Goal: Transaction & Acquisition: Book appointment/travel/reservation

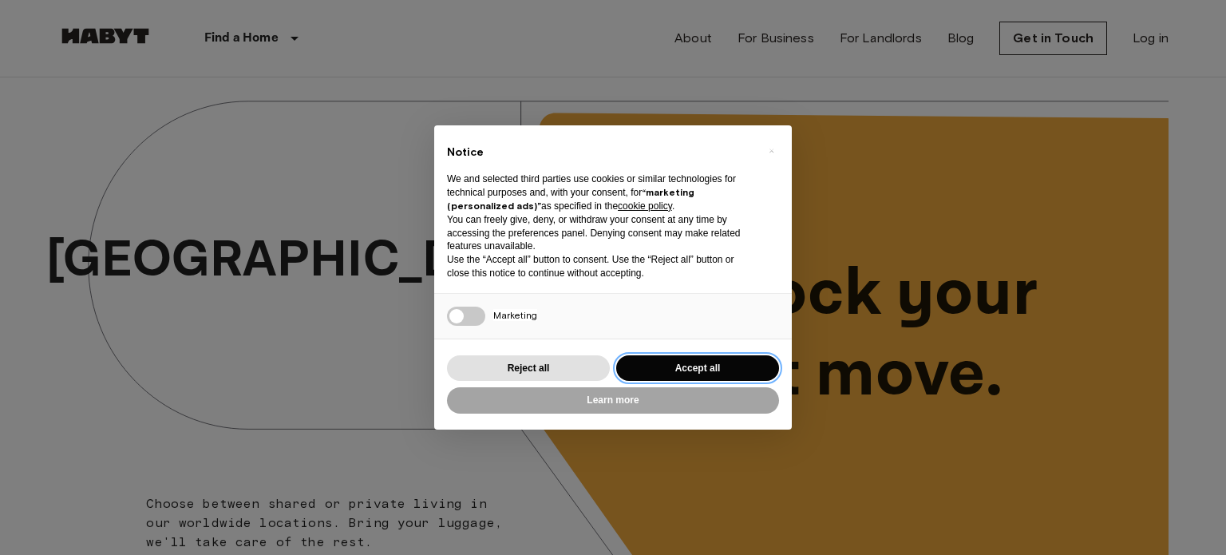
click at [660, 362] on button "Accept all" at bounding box center [697, 368] width 163 height 26
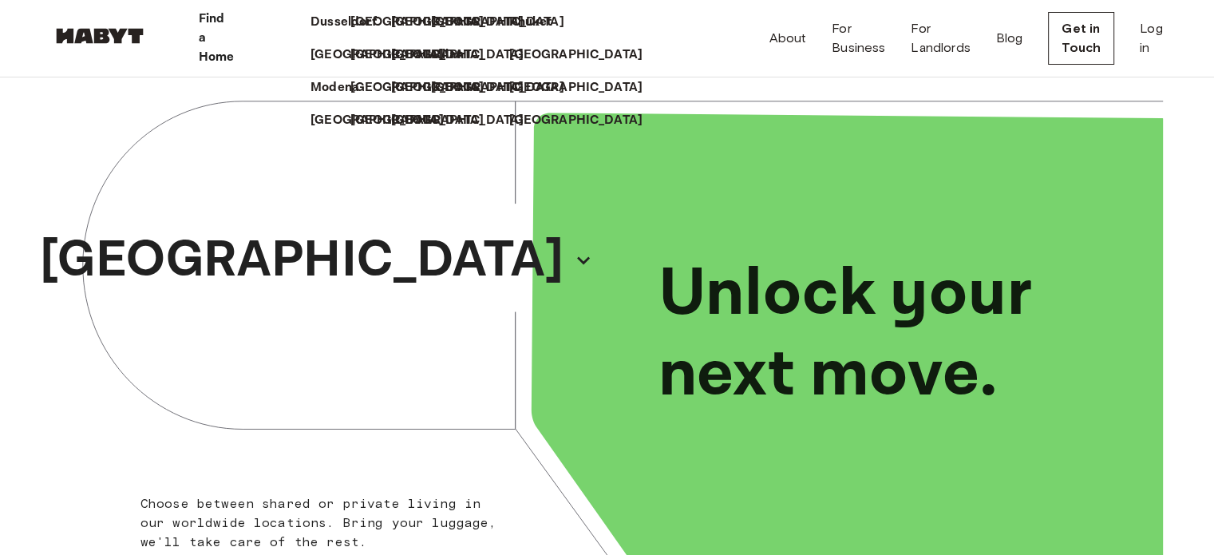
click at [235, 30] on p "Find a Home" at bounding box center [217, 38] width 36 height 57
click at [434, 65] on p "Milan" at bounding box center [450, 55] width 33 height 19
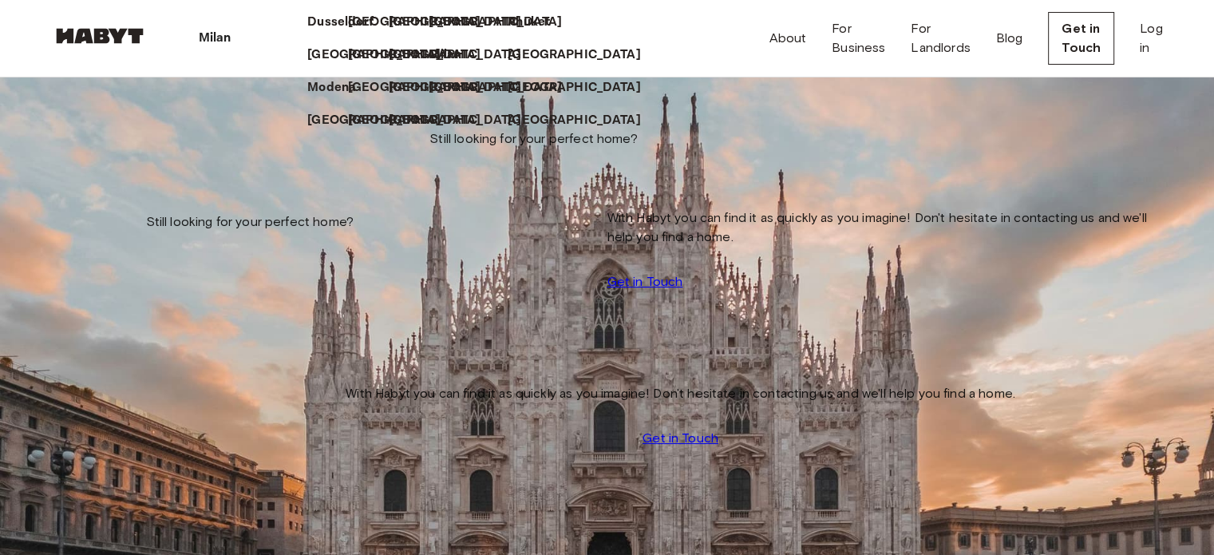
click at [584, 13] on div "Milan Europe Amsterdam Berlin Brussels Cologne Dusseldorf Frankfurt Graz Hambur…" at bounding box center [607, 38] width 1111 height 77
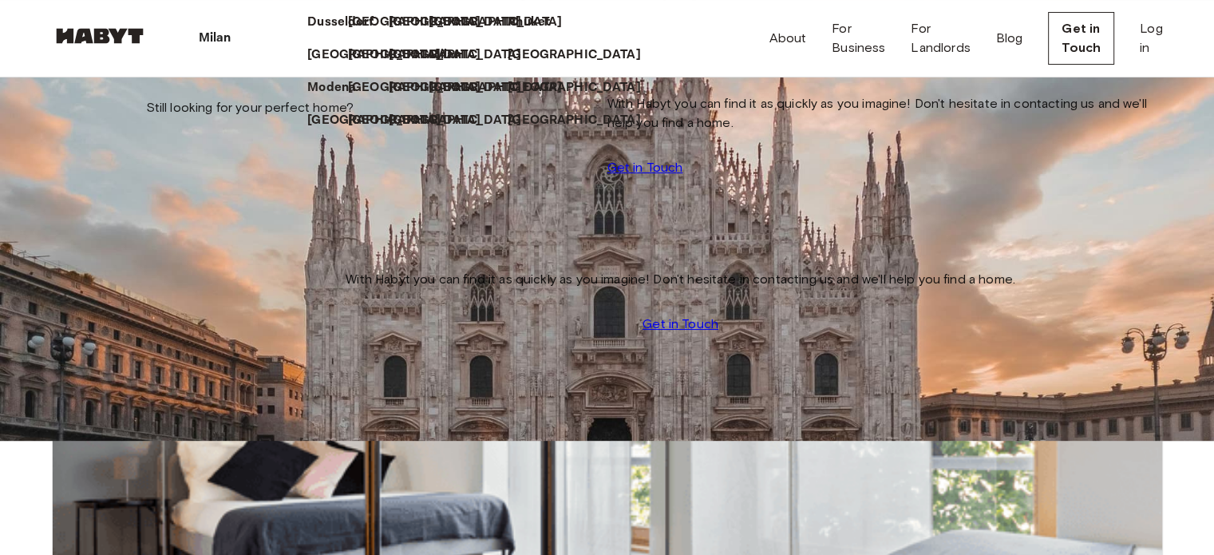
scroll to position [164, 0]
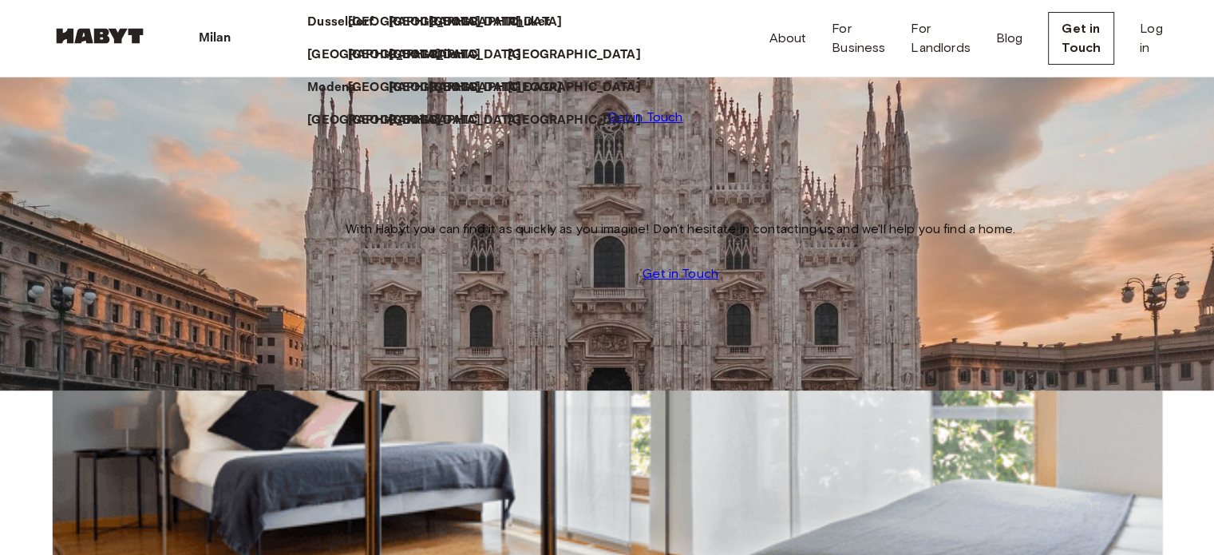
click at [470, 60] on icon at bounding box center [474, 55] width 9 height 9
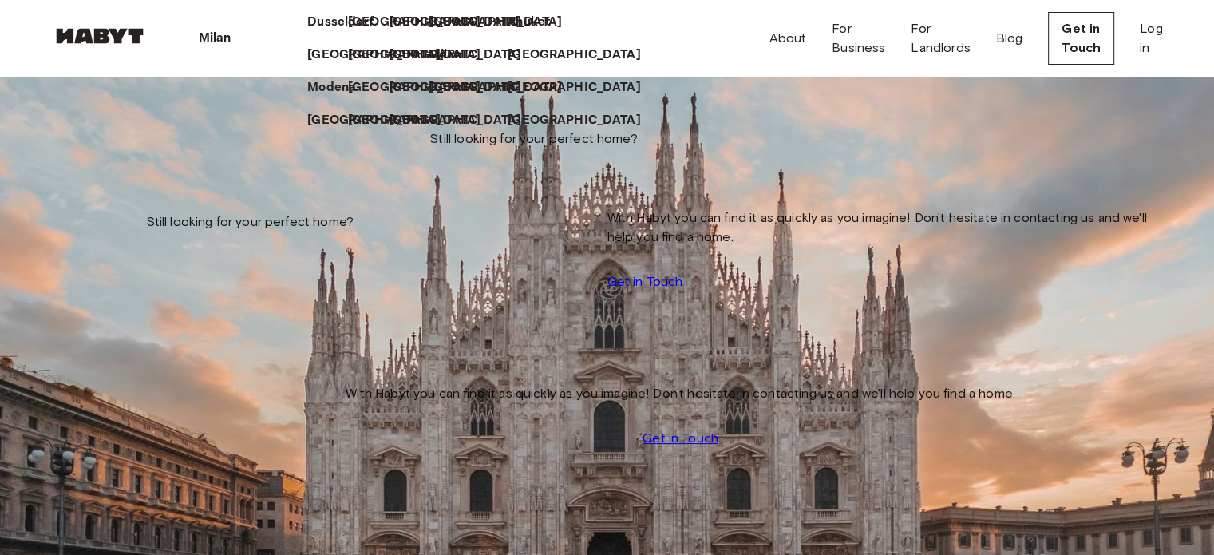
click at [237, 38] on icon at bounding box center [237, 38] width 0 height 0
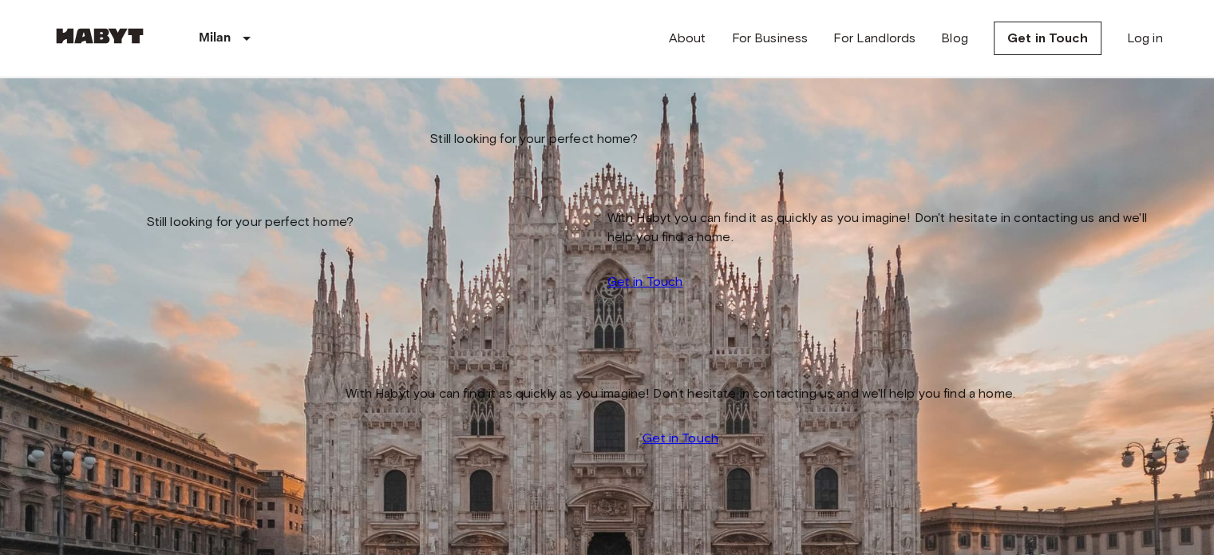
click at [165, 164] on input "Move-in date" at bounding box center [108, 162] width 113 height 16
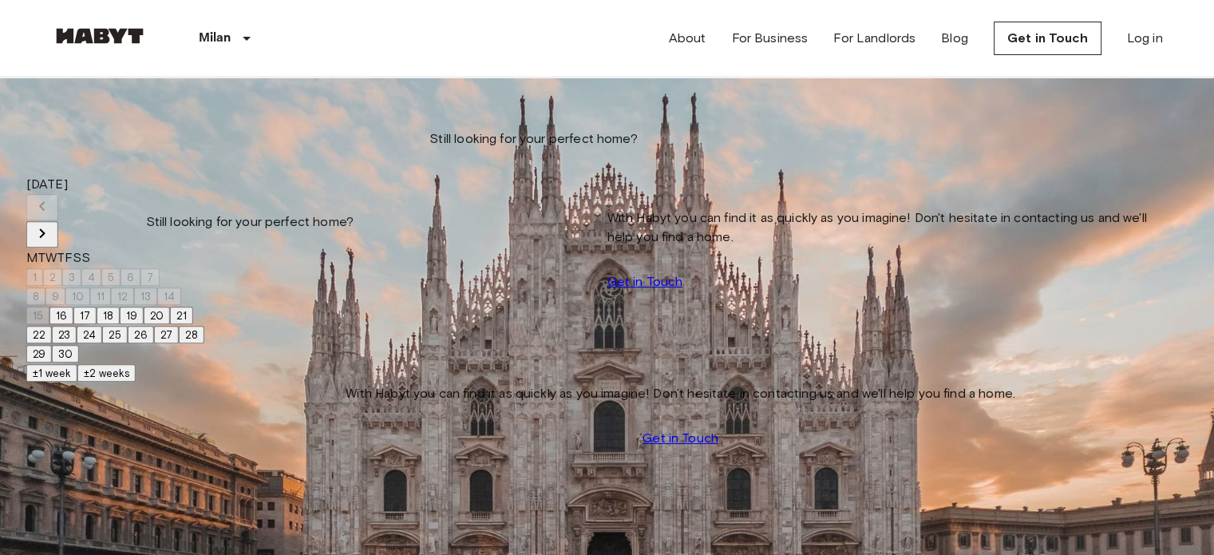
click at [52, 224] on icon "Next month" at bounding box center [42, 233] width 19 height 19
click at [43, 268] on button "1" at bounding box center [34, 277] width 17 height 18
type input "**********"
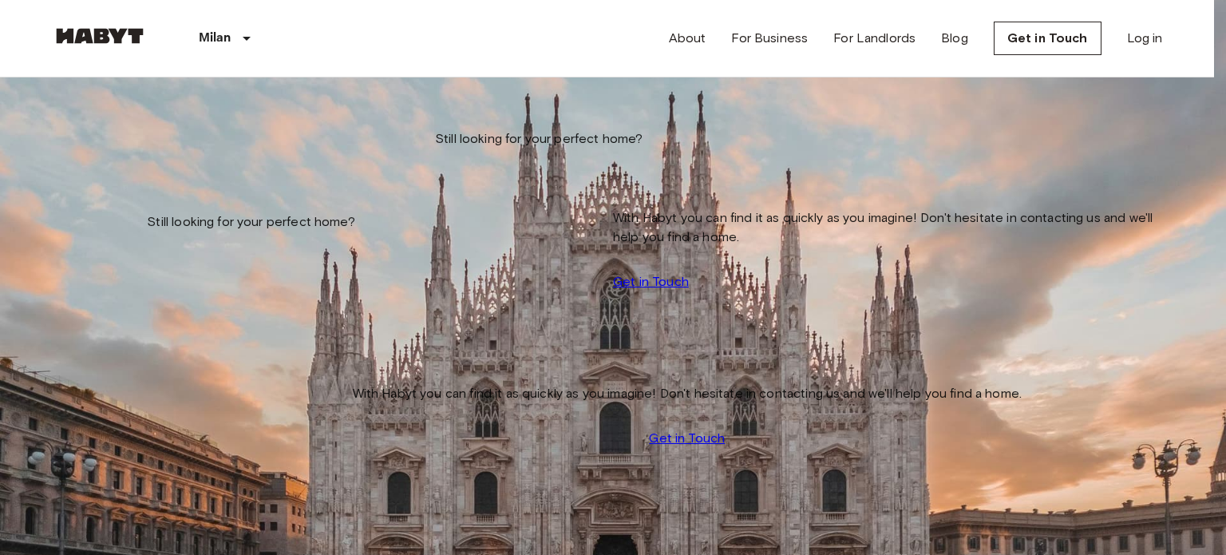
type input "**********"
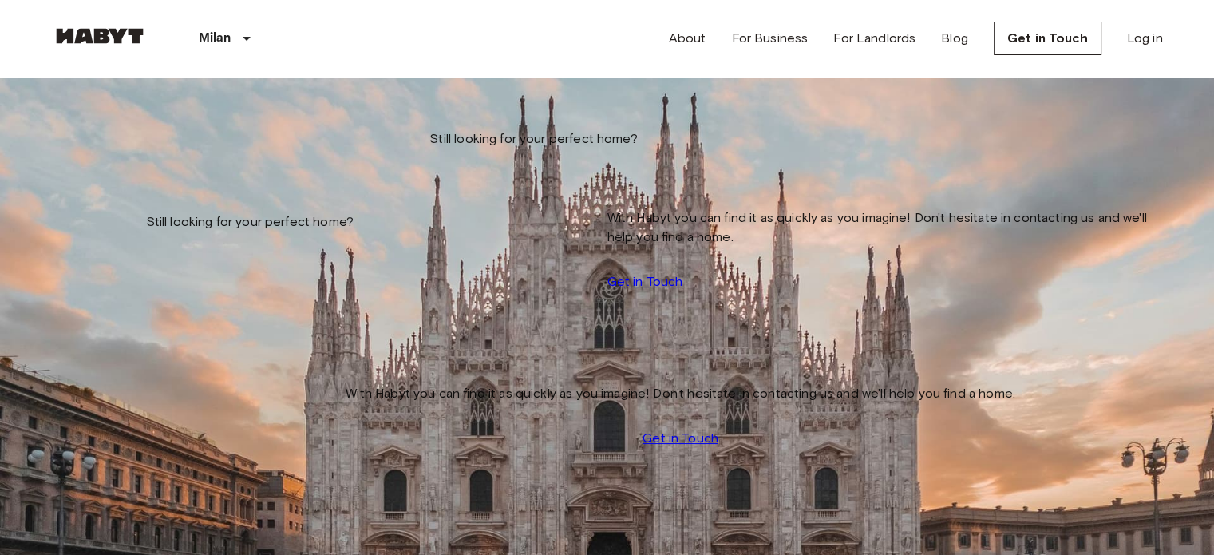
click at [165, 231] on input "Max price" at bounding box center [108, 239] width 113 height 16
click at [624, 105] on span "Private rooms and apartments for rent in Milan" at bounding box center [400, 90] width 697 height 27
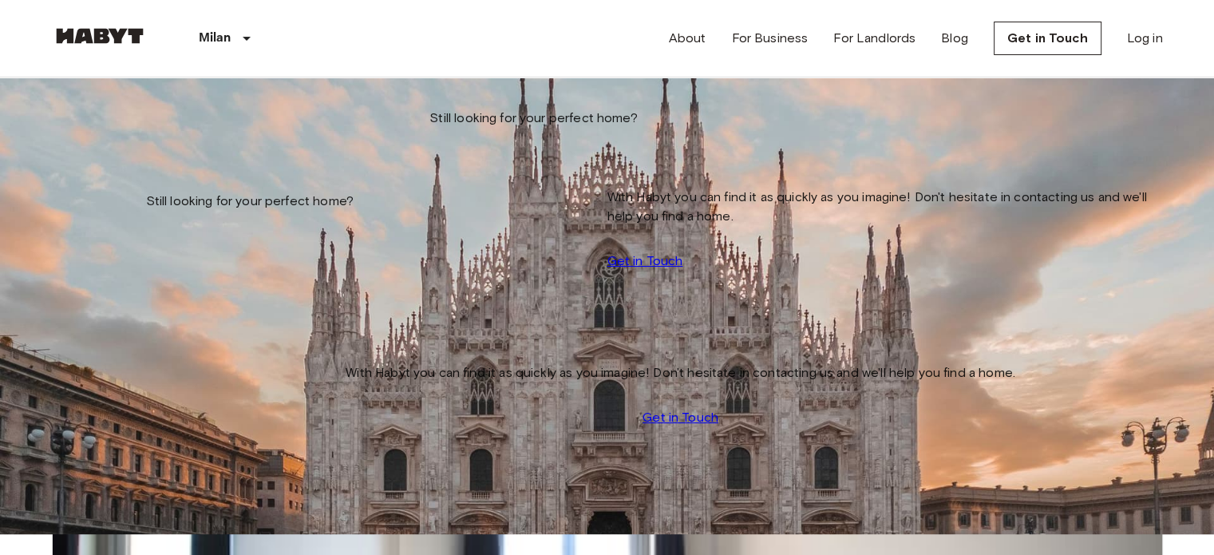
scroll to position [22, 0]
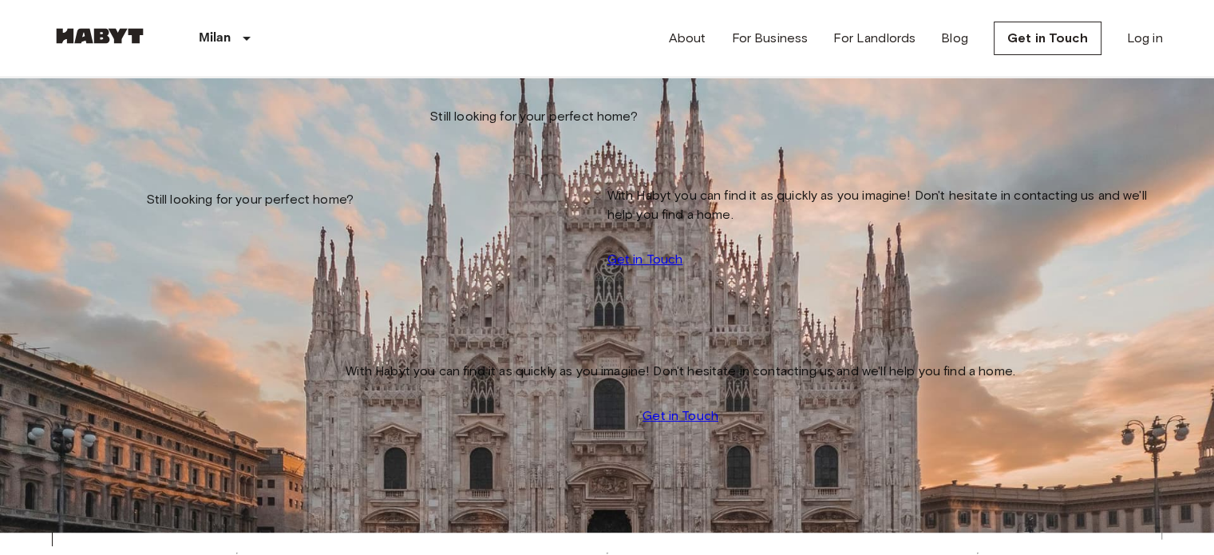
drag, startPoint x: 426, startPoint y: 123, endPoint x: 389, endPoint y: 126, distance: 37.7
click at [165, 186] on div "Max price *** Max price" at bounding box center [108, 205] width 113 height 38
drag, startPoint x: 415, startPoint y: 137, endPoint x: 376, endPoint y: 133, distance: 39.3
click at [165, 133] on div "**********" at bounding box center [108, 153] width 113 height 142
type input "*"
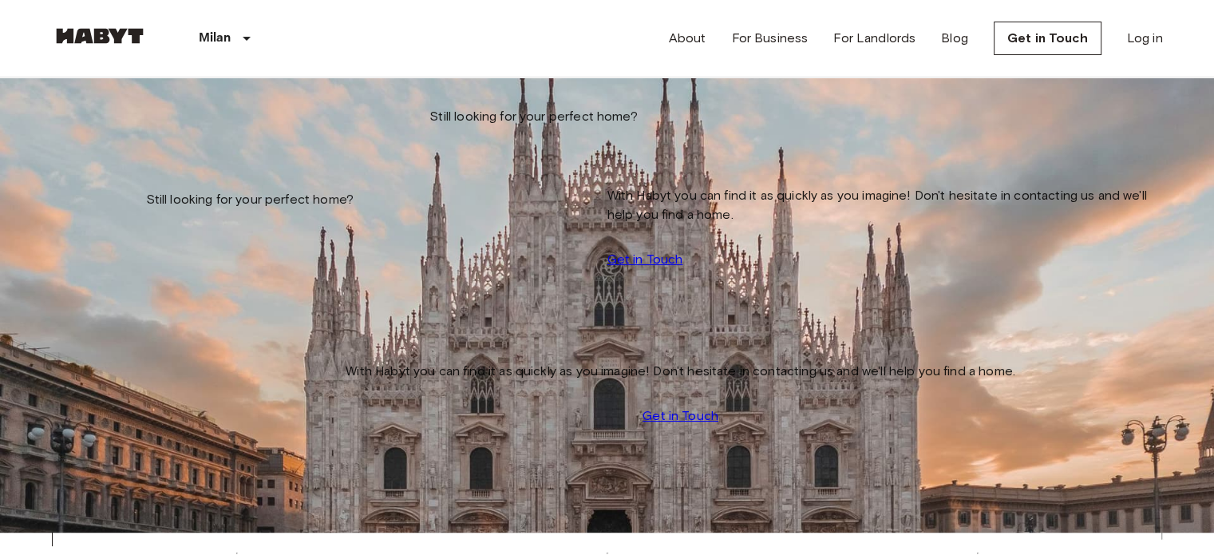
drag, startPoint x: 454, startPoint y: 142, endPoint x: 381, endPoint y: 140, distance: 72.7
click at [165, 208] on input "***" at bounding box center [108, 216] width 113 height 16
type input "***"
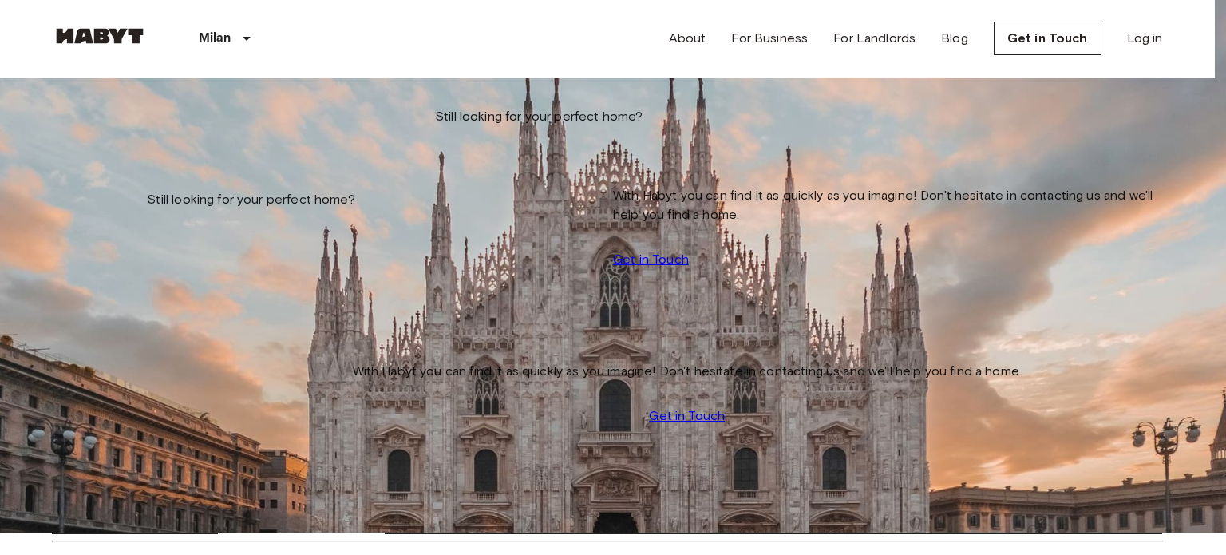
type input "**********"
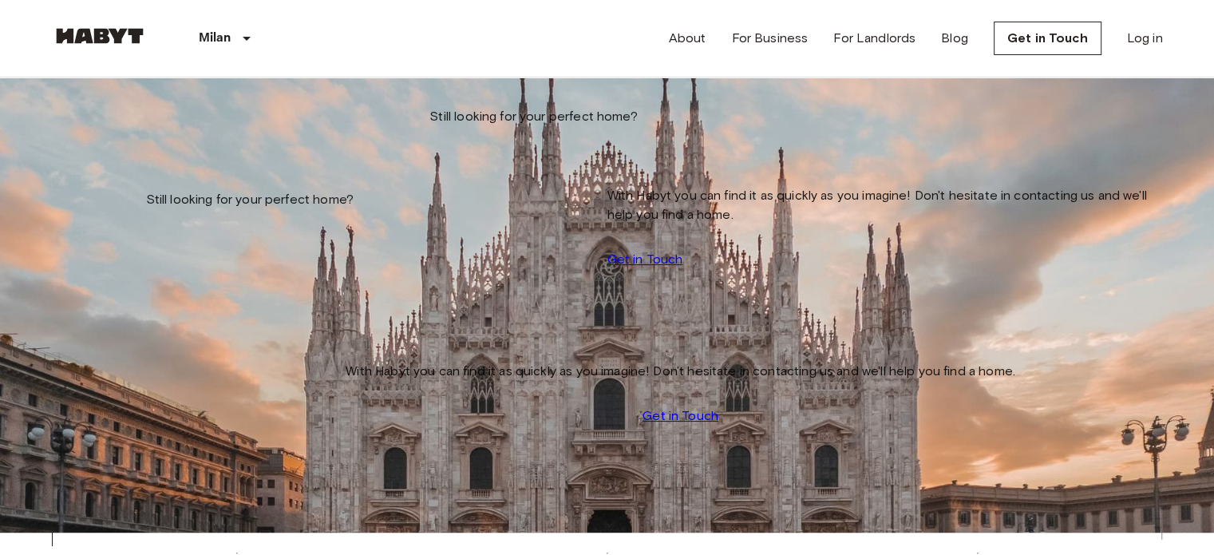
click at [149, 136] on input "**********" at bounding box center [108, 140] width 113 height 16
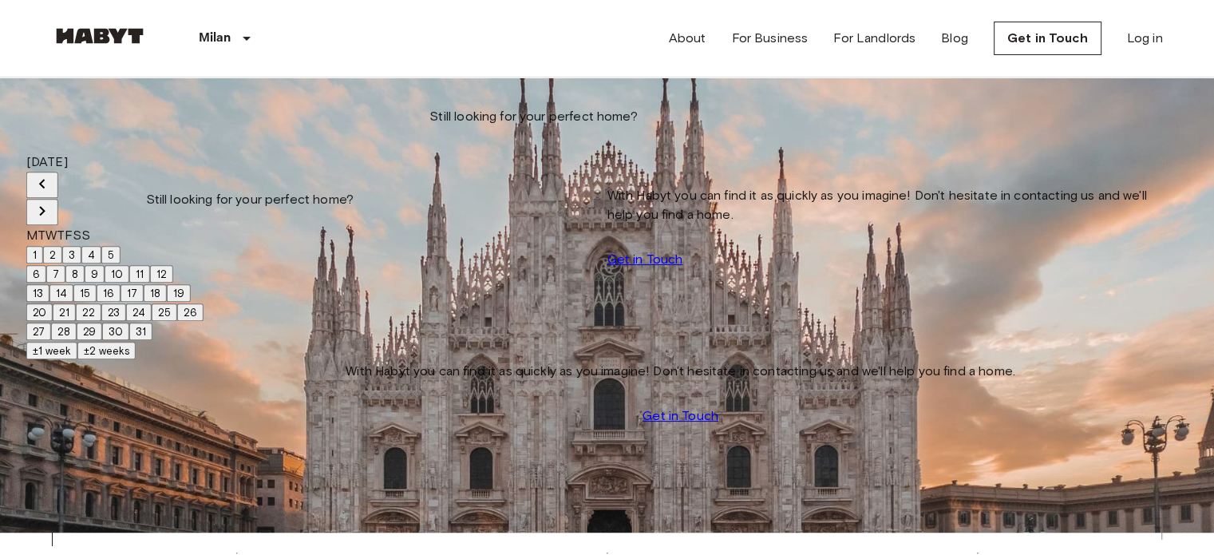
click at [52, 201] on icon "Next month" at bounding box center [42, 210] width 19 height 19
click at [43, 246] on button "1" at bounding box center [34, 255] width 17 height 18
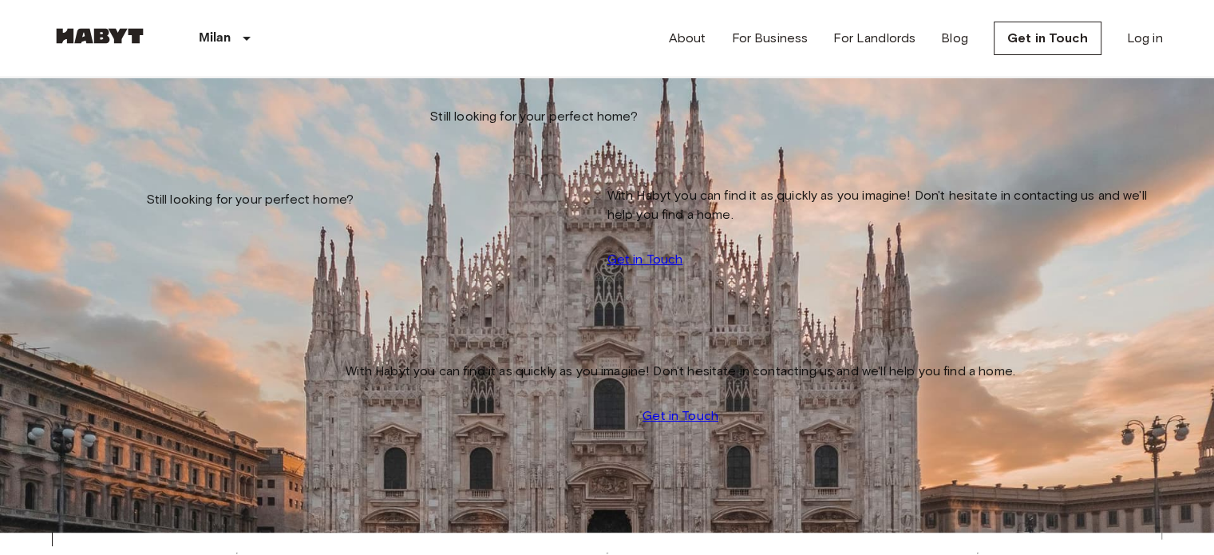
click at [165, 137] on input "**********" at bounding box center [108, 140] width 113 height 16
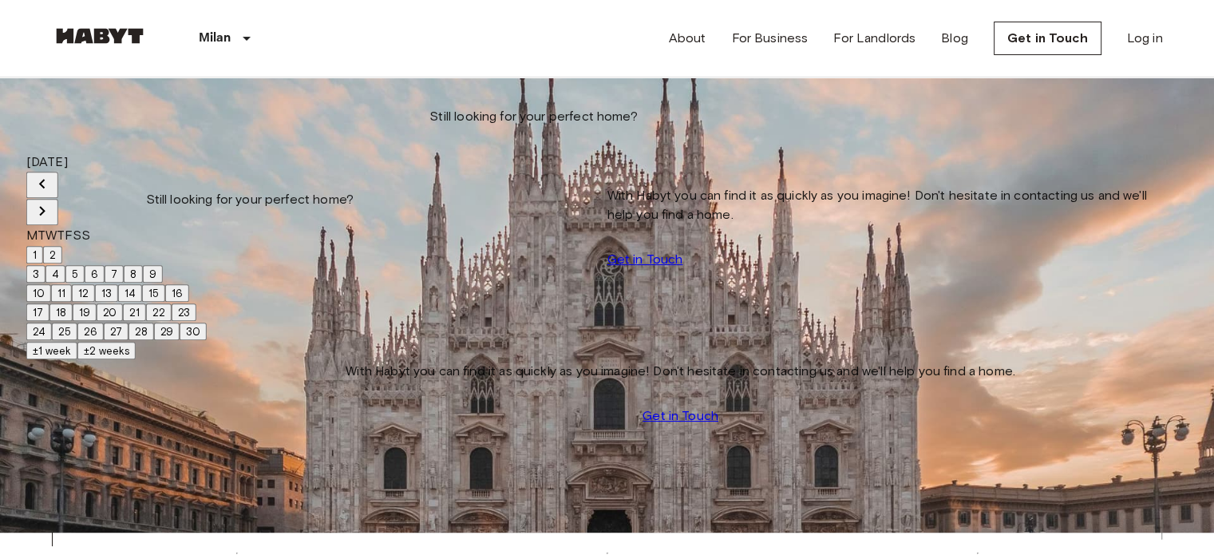
click at [52, 201] on icon "Next month" at bounding box center [42, 210] width 19 height 19
click at [43, 246] on button "1" at bounding box center [34, 255] width 17 height 18
type input "**********"
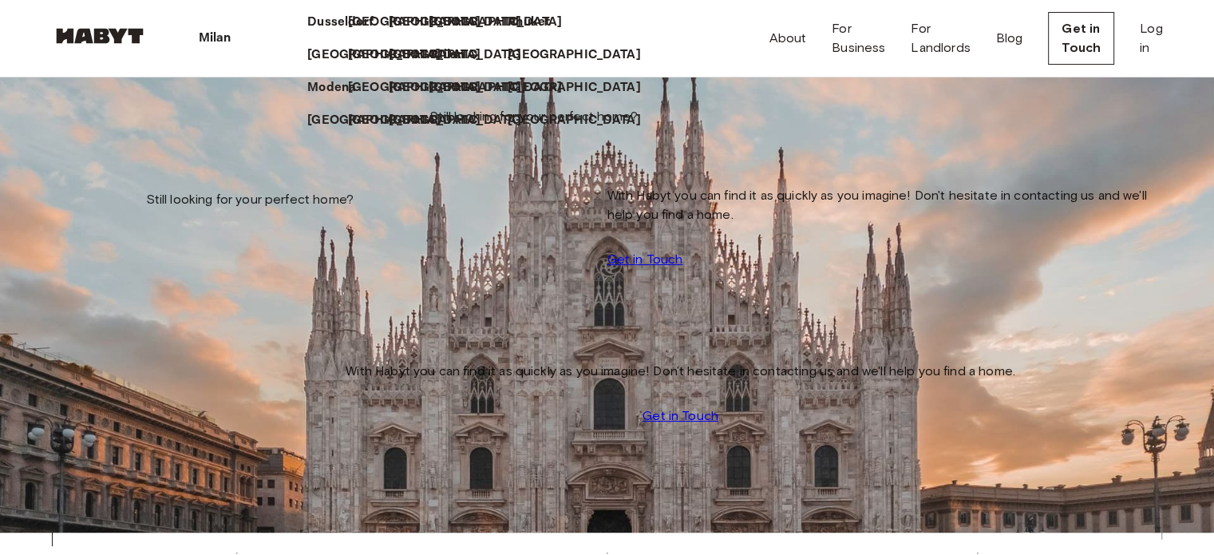
click at [468, 61] on icon at bounding box center [474, 55] width 13 height 13
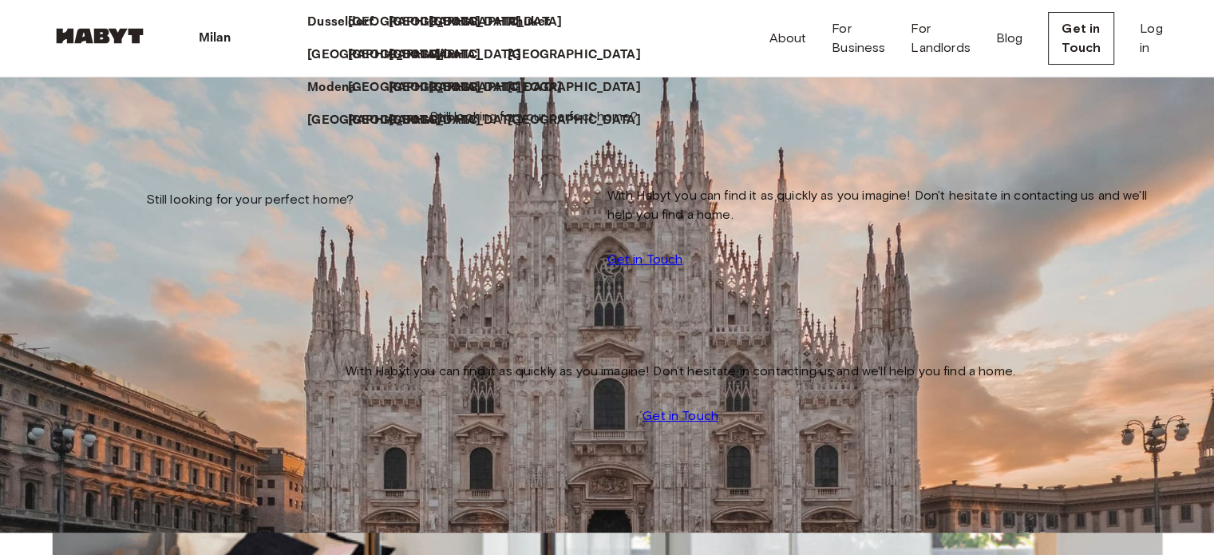
click at [237, 38] on icon at bounding box center [237, 38] width 0 height 0
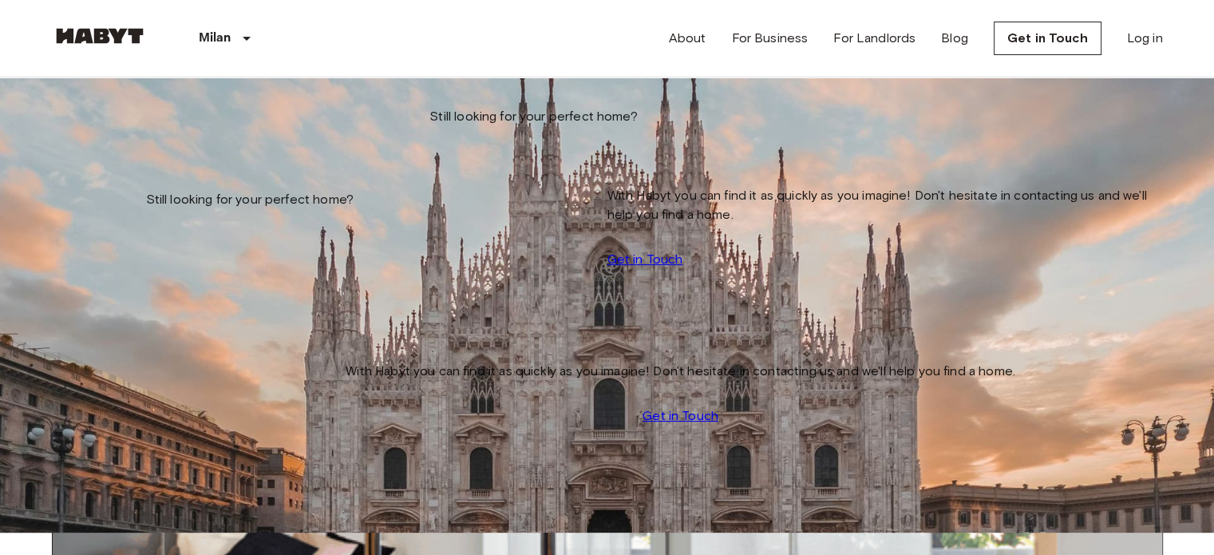
scroll to position [361, 0]
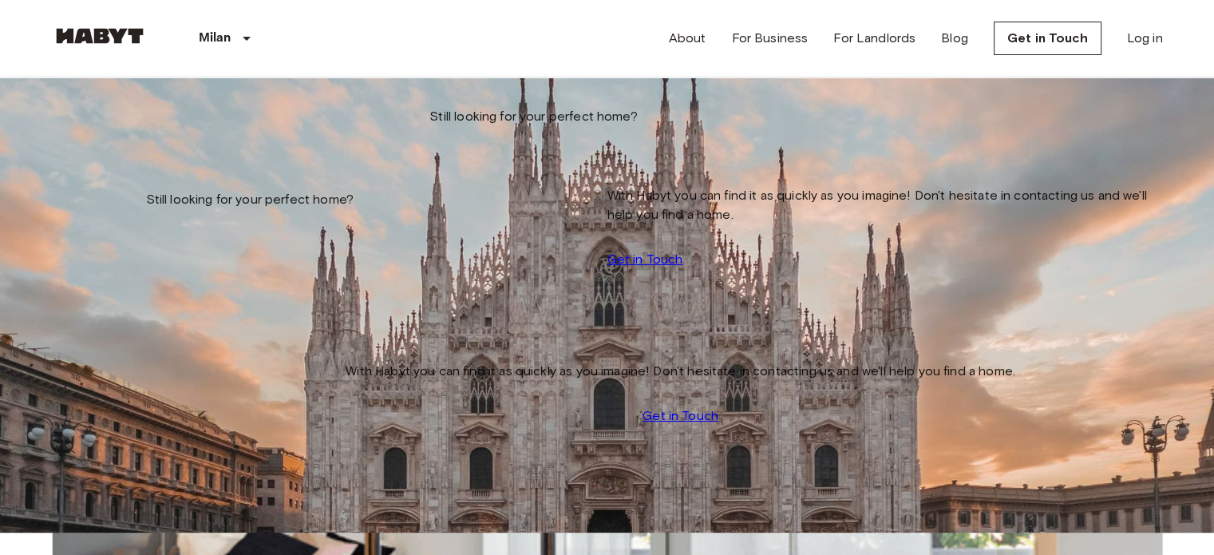
click at [141, 141] on input "Move-in date" at bounding box center [108, 140] width 113 height 16
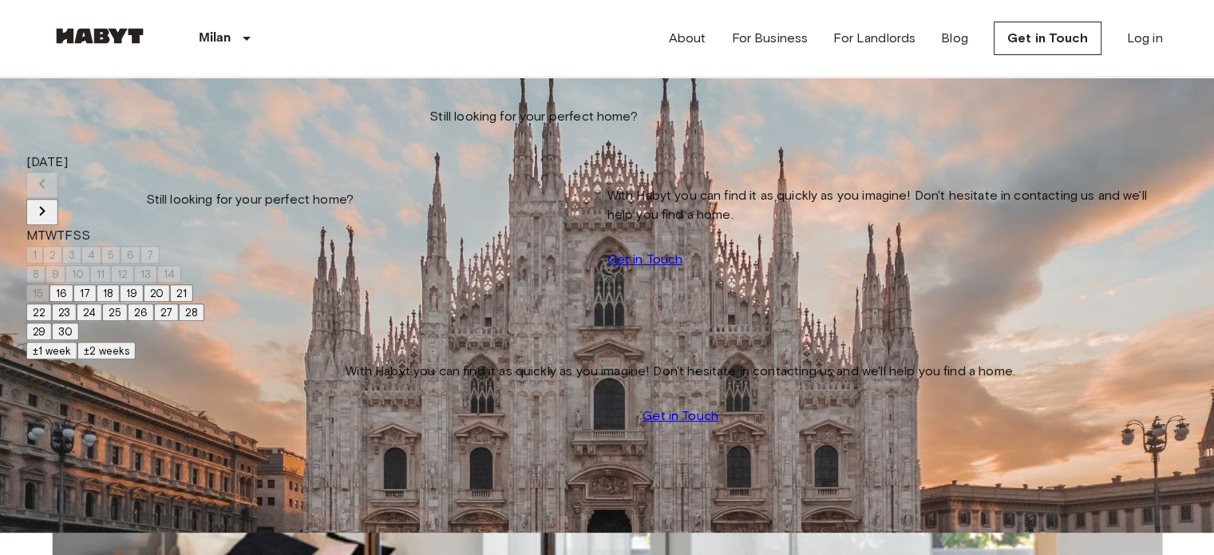
click at [52, 201] on icon "Next month" at bounding box center [42, 210] width 19 height 19
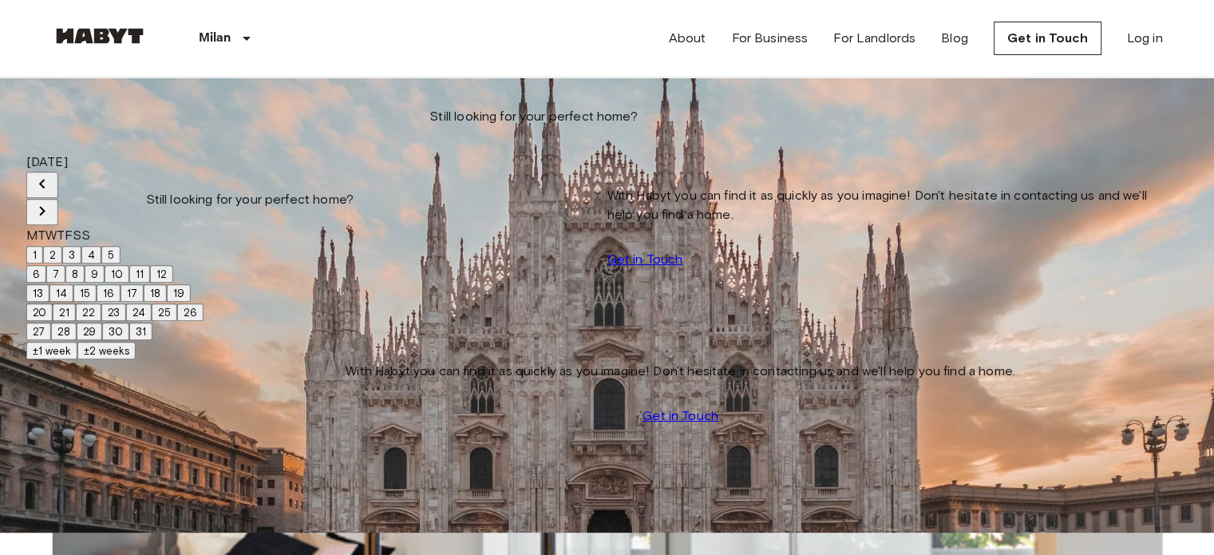
click at [43, 246] on button "1" at bounding box center [34, 255] width 17 height 18
type input "**********"
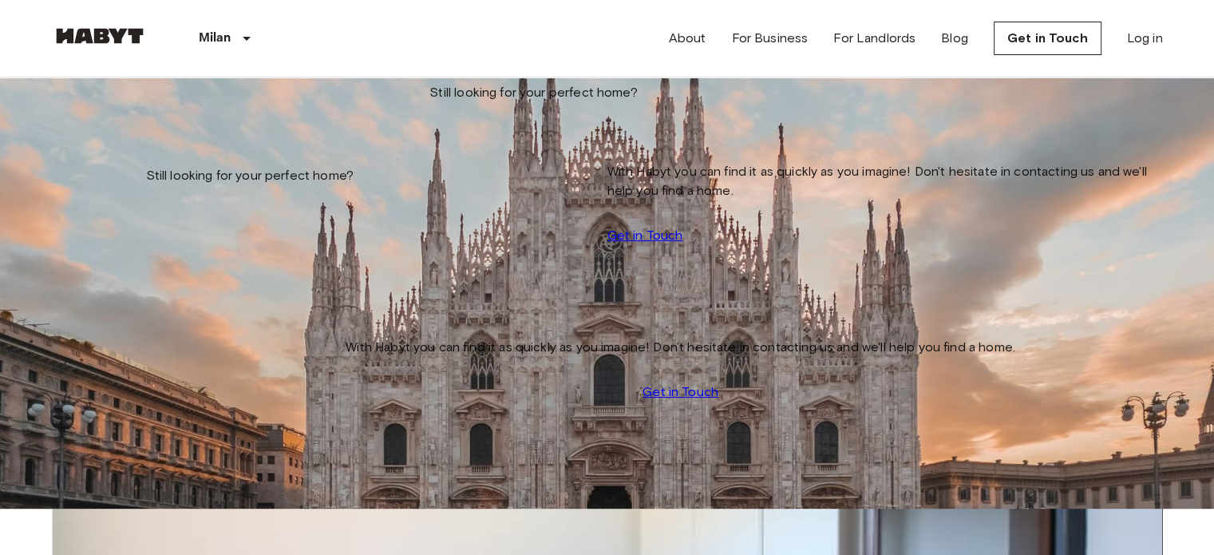
scroll to position [1379, 0]
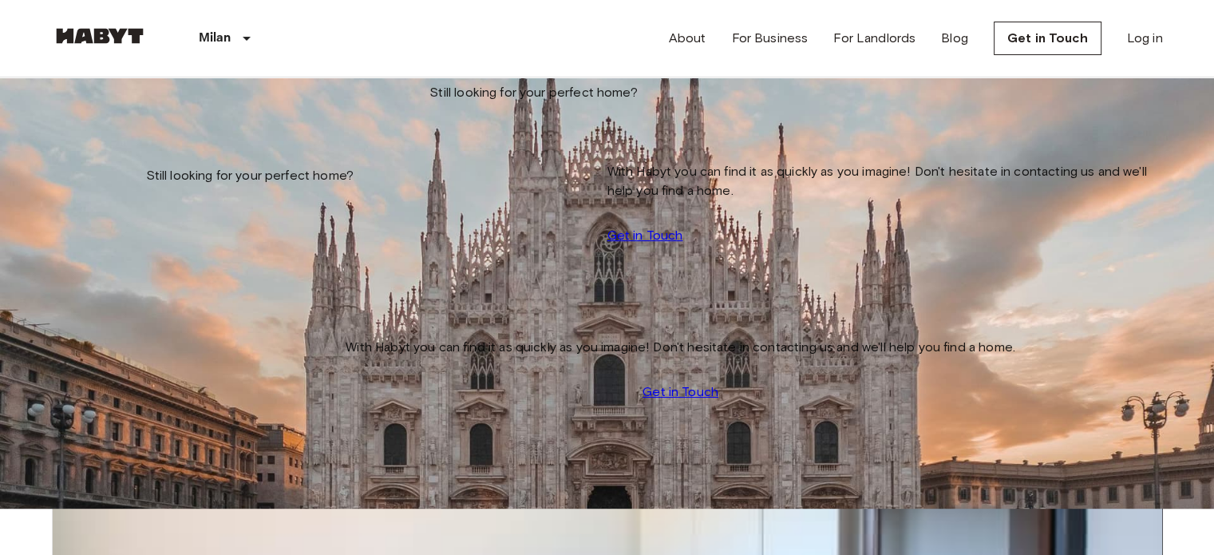
drag, startPoint x: 224, startPoint y: 386, endPoint x: 229, endPoint y: 377, distance: 10.4
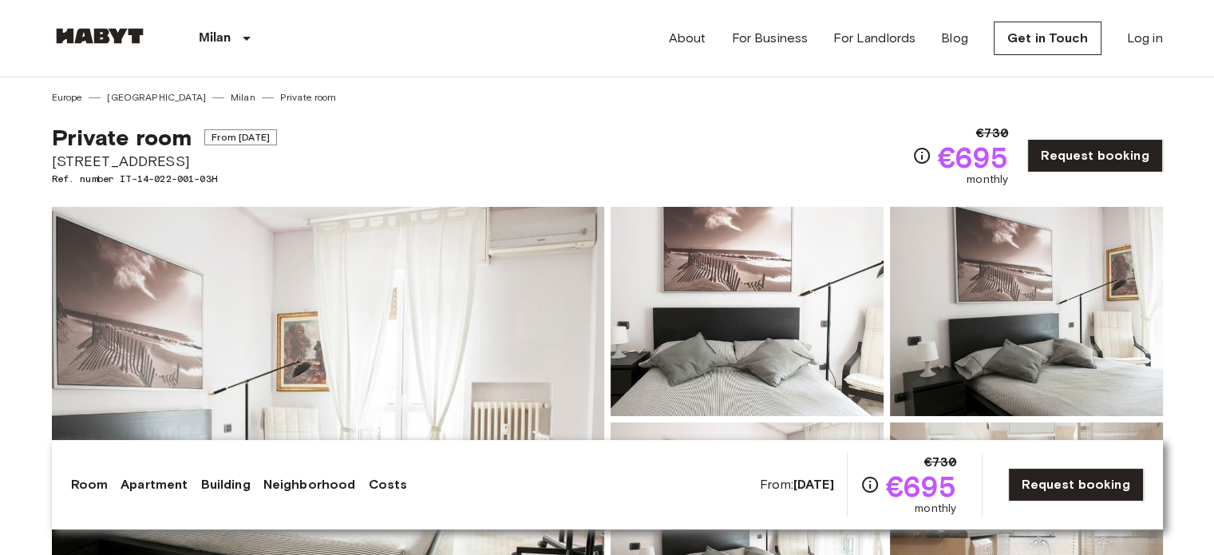
click at [222, 141] on span "From Sep 16 2025" at bounding box center [240, 137] width 73 height 16
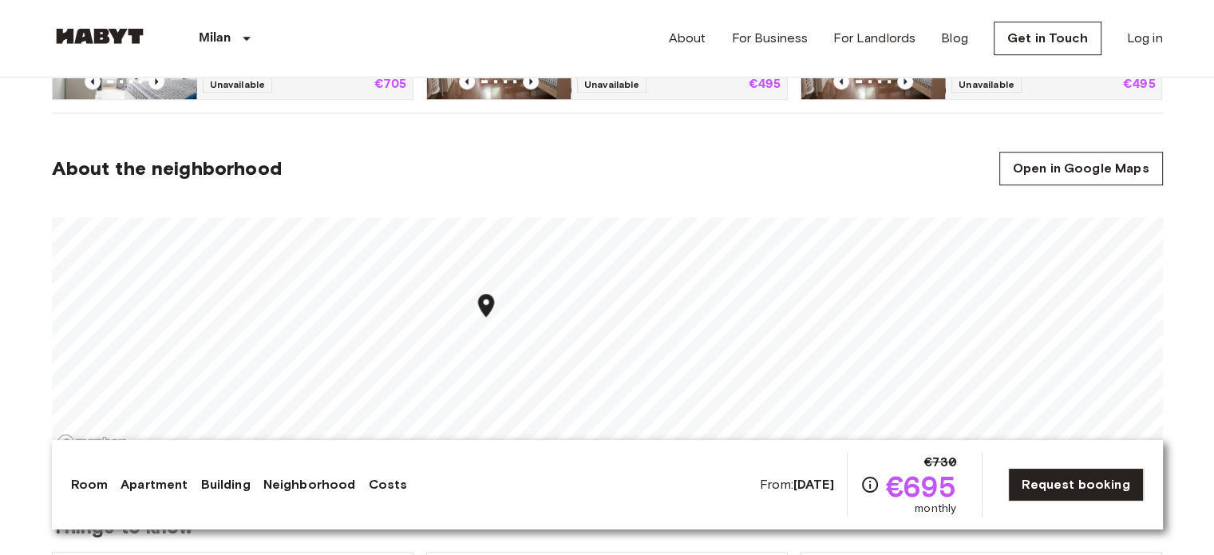
scroll to position [1200, 0]
click at [794, 486] on b "Sep 16 2025" at bounding box center [814, 484] width 41 height 15
click at [1050, 478] on link "Request booking" at bounding box center [1075, 485] width 135 height 34
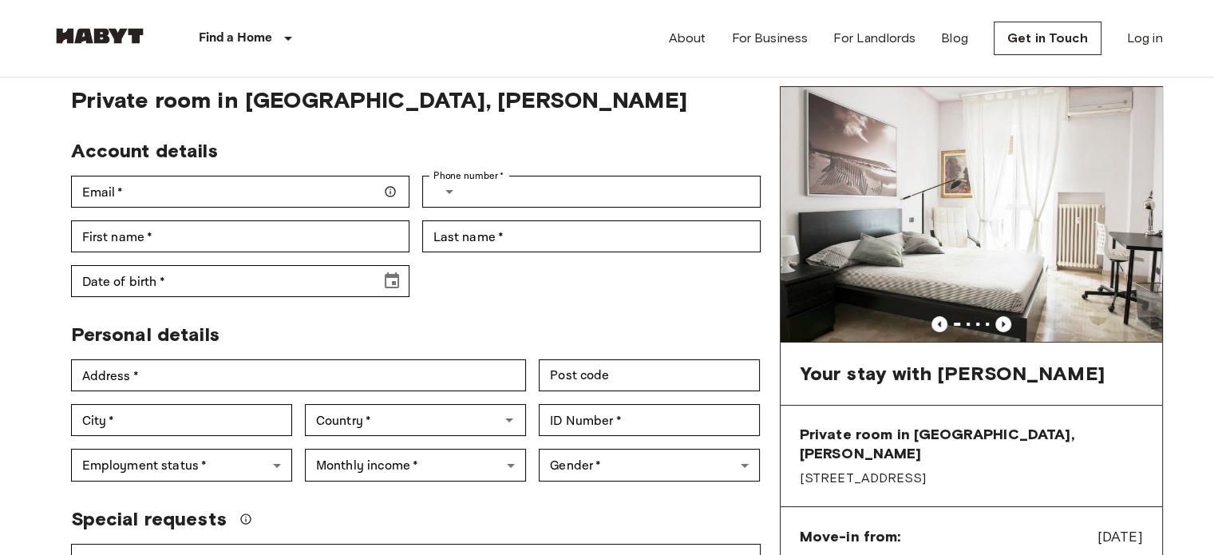
scroll to position [48, 0]
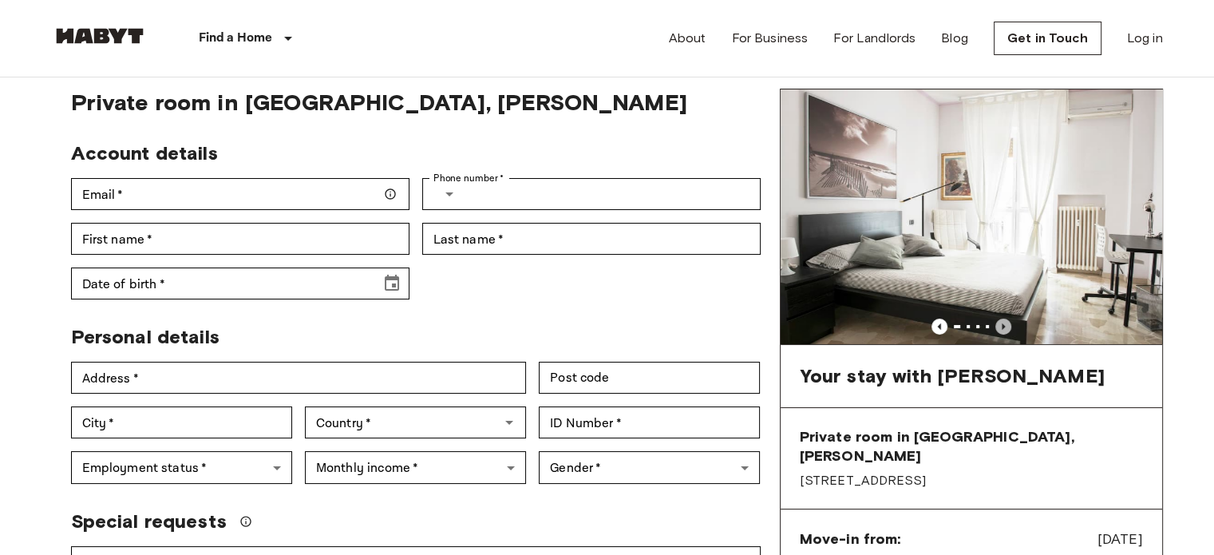
click at [1007, 328] on icon "Previous image" at bounding box center [1004, 327] width 16 height 16
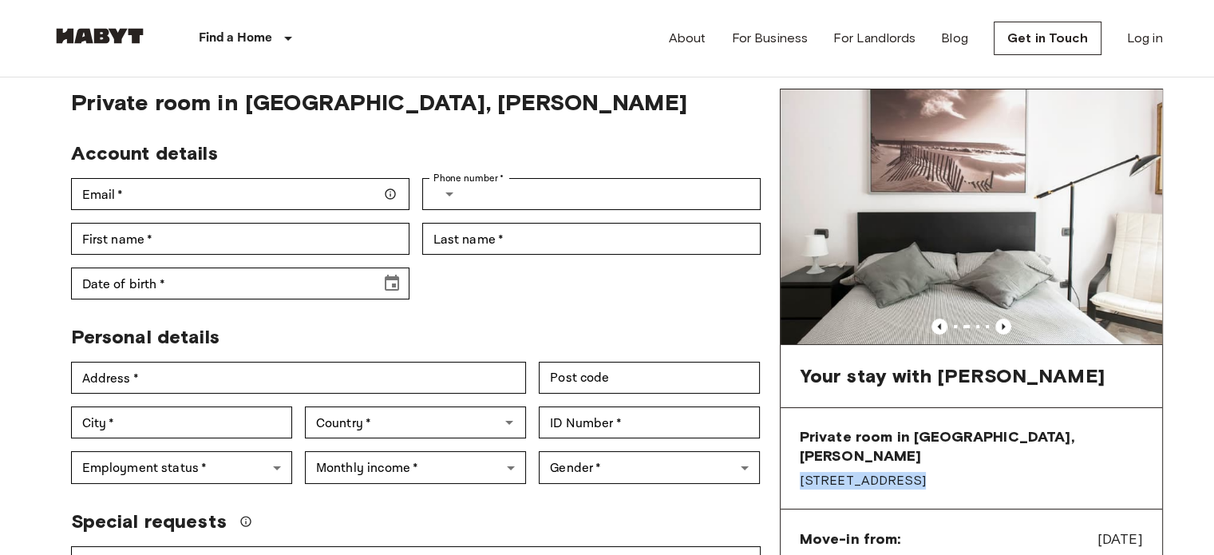
drag, startPoint x: 897, startPoint y: 453, endPoint x: 794, endPoint y: 456, distance: 103.0
click at [794, 456] on div "Private room in Milan, De Angeli Via Pisanello 10" at bounding box center [972, 458] width 382 height 101
copy span "Via Pisanello 10"
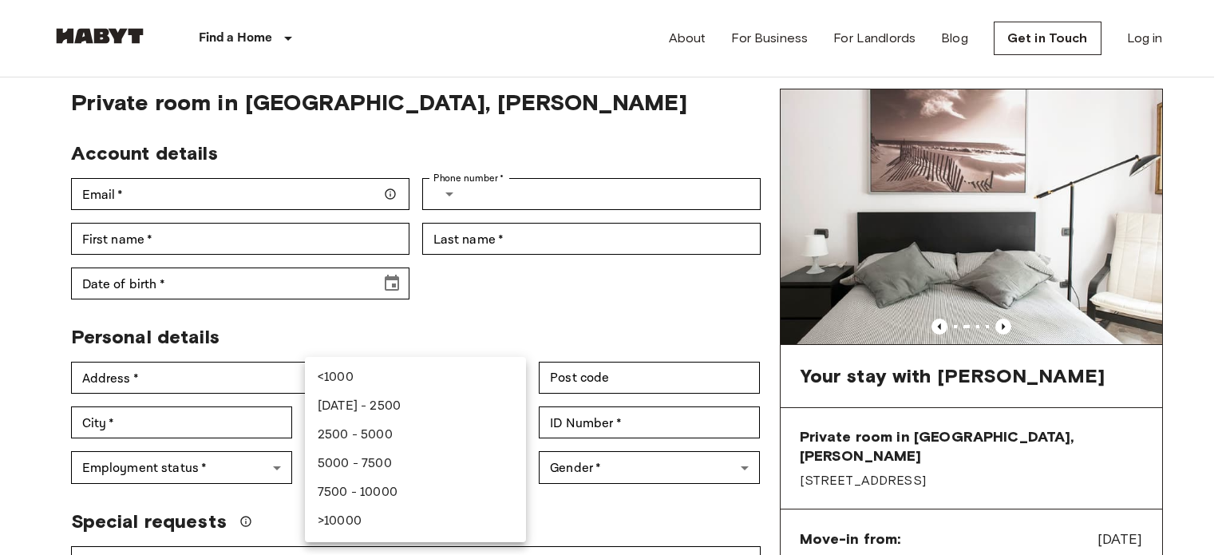
click at [575, 503] on div at bounding box center [613, 277] width 1226 height 555
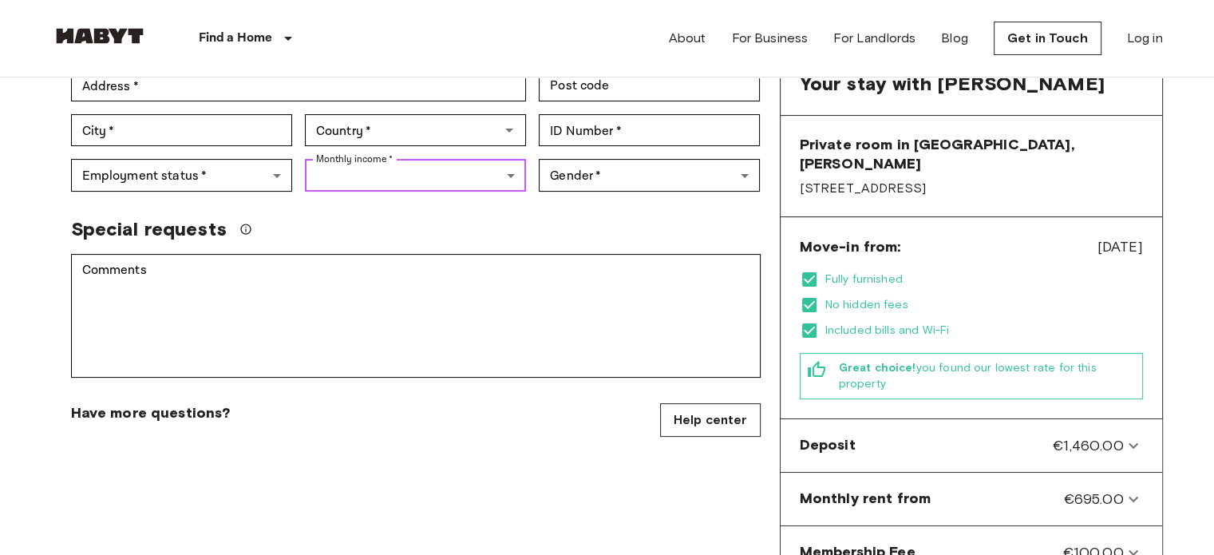
scroll to position [341, 0]
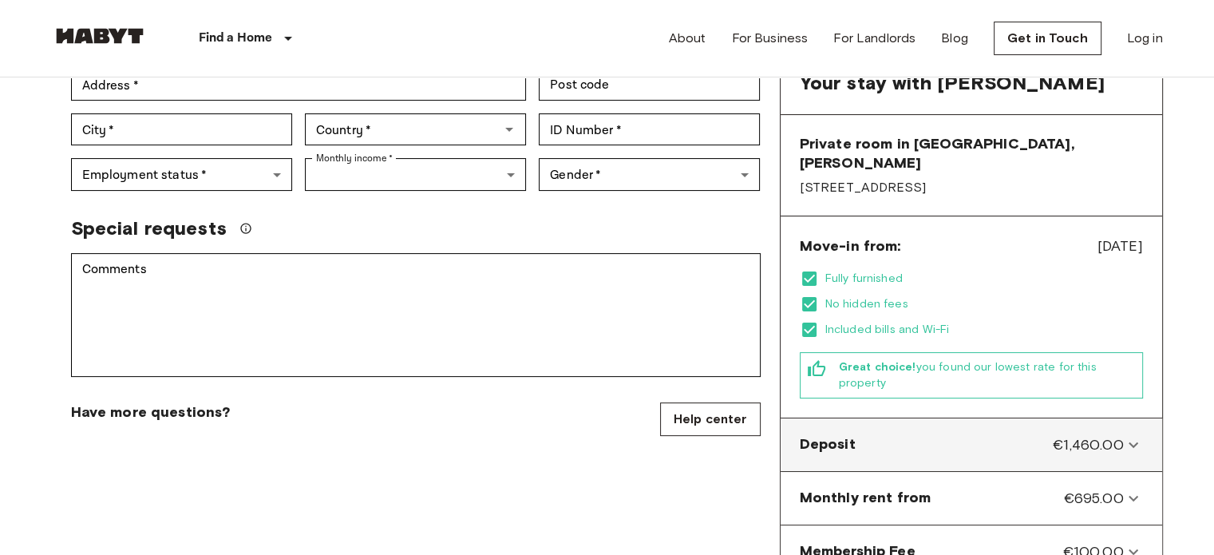
click at [1140, 435] on icon at bounding box center [1133, 444] width 19 height 19
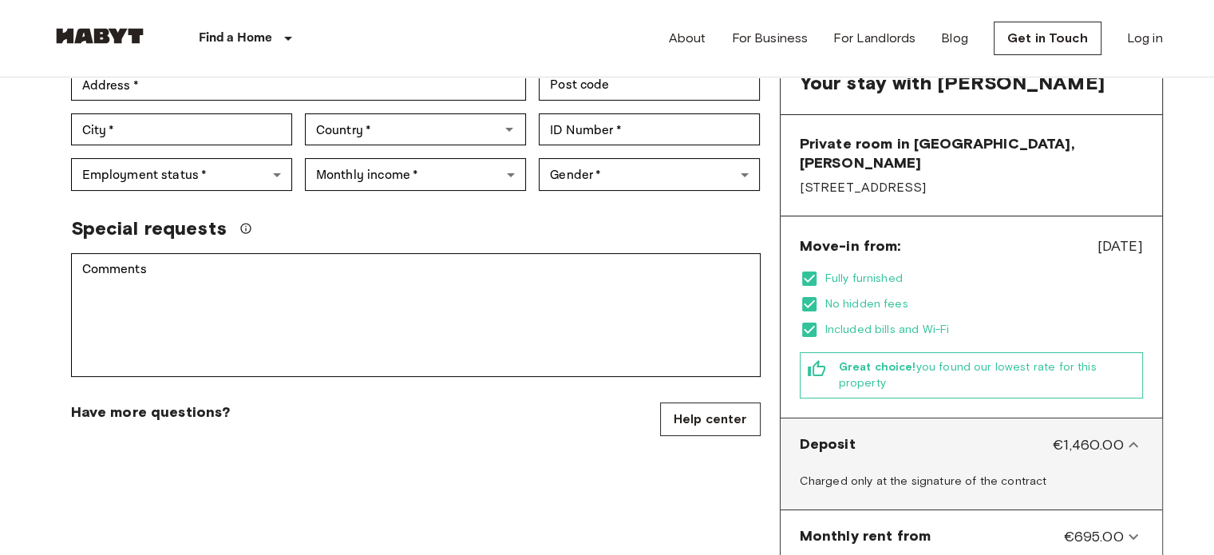
click at [1138, 435] on icon at bounding box center [1133, 444] width 19 height 19
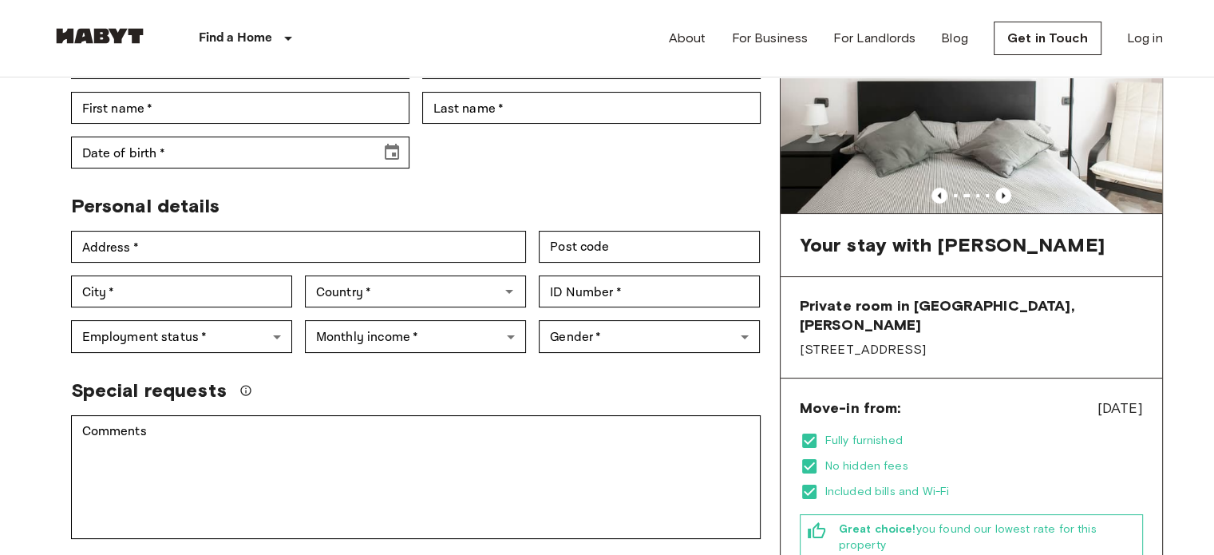
scroll to position [0, 0]
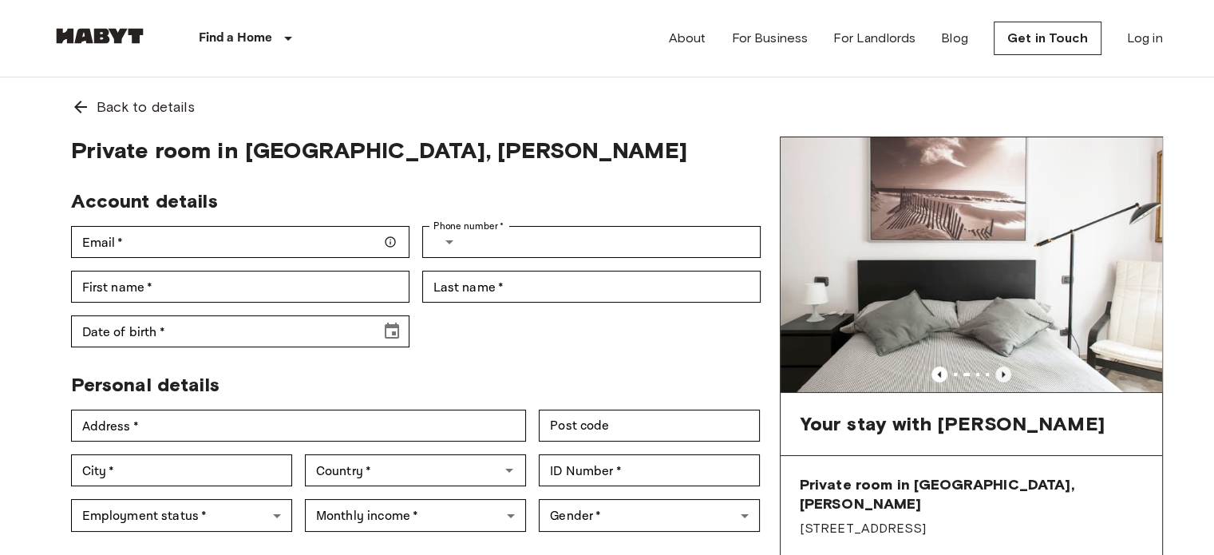
click at [1006, 370] on icon "Previous image" at bounding box center [1004, 374] width 16 height 16
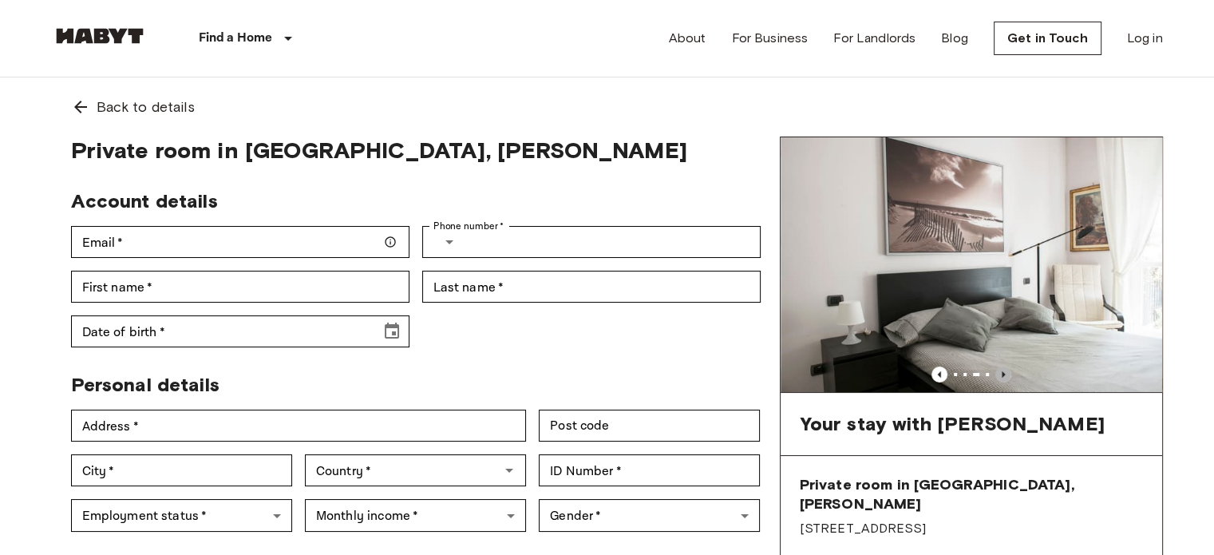
click at [1004, 368] on icon "Previous image" at bounding box center [1004, 374] width 16 height 16
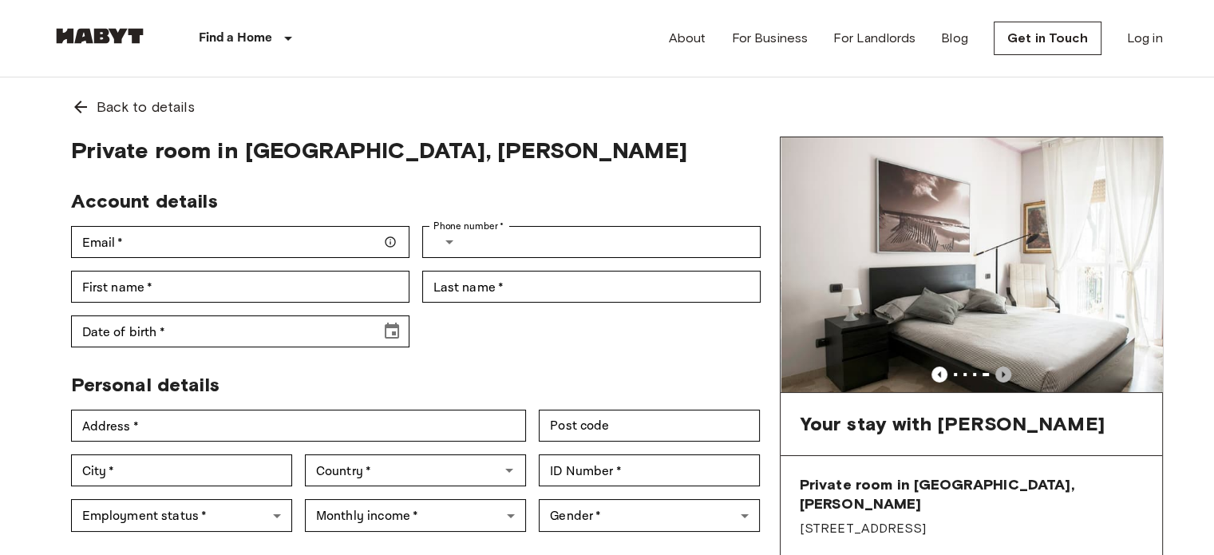
click at [1006, 371] on icon "Previous image" at bounding box center [1004, 374] width 16 height 16
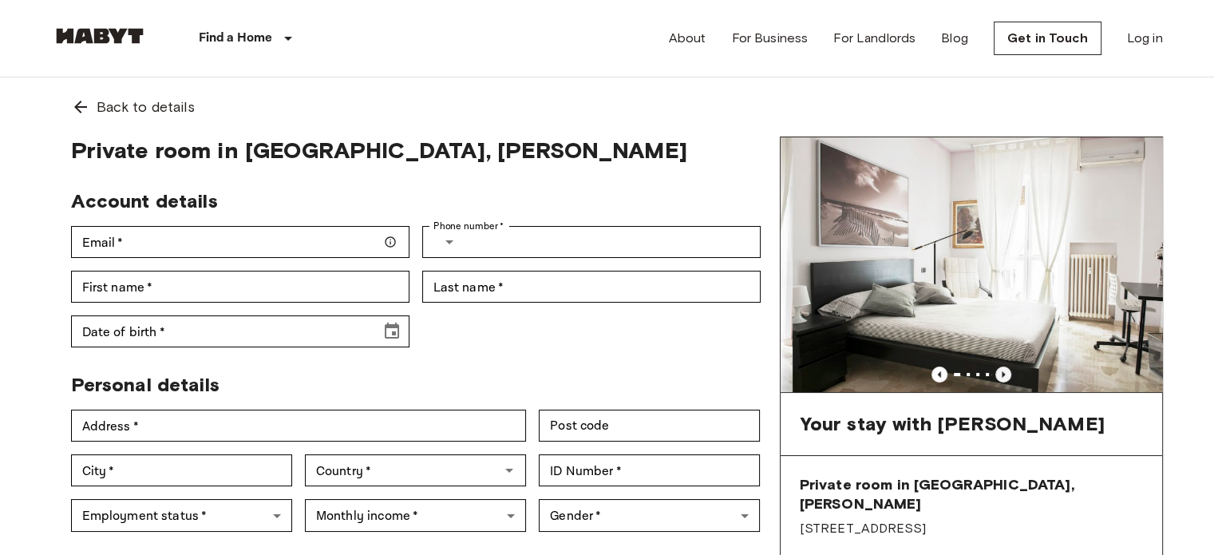
click at [1006, 371] on icon "Previous image" at bounding box center [1004, 374] width 16 height 16
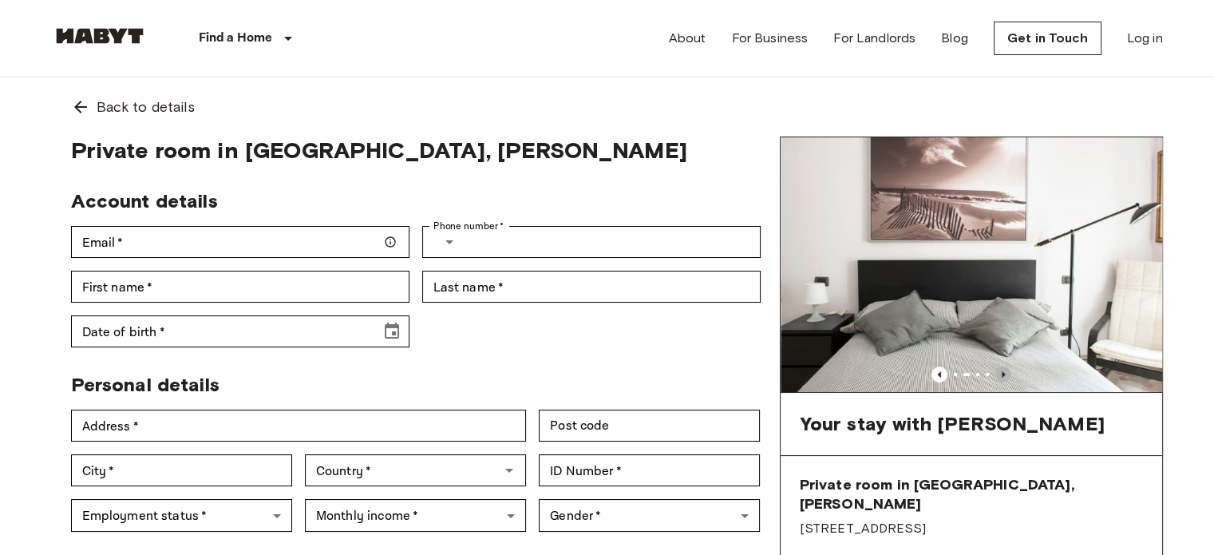
click at [1007, 373] on icon "Previous image" at bounding box center [1004, 374] width 16 height 16
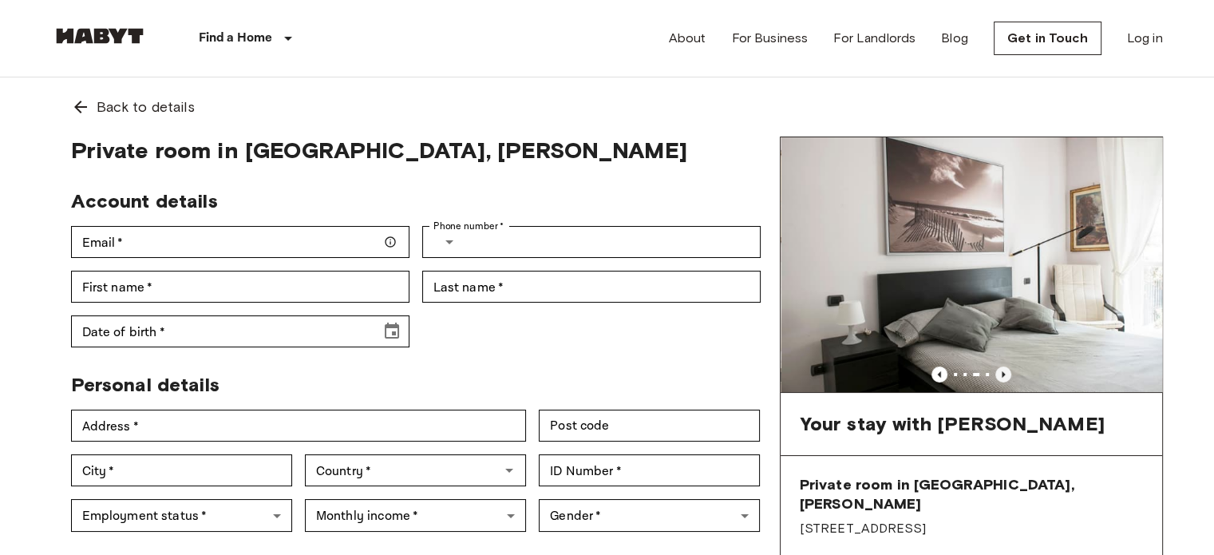
click at [1007, 373] on icon "Previous image" at bounding box center [1004, 374] width 16 height 16
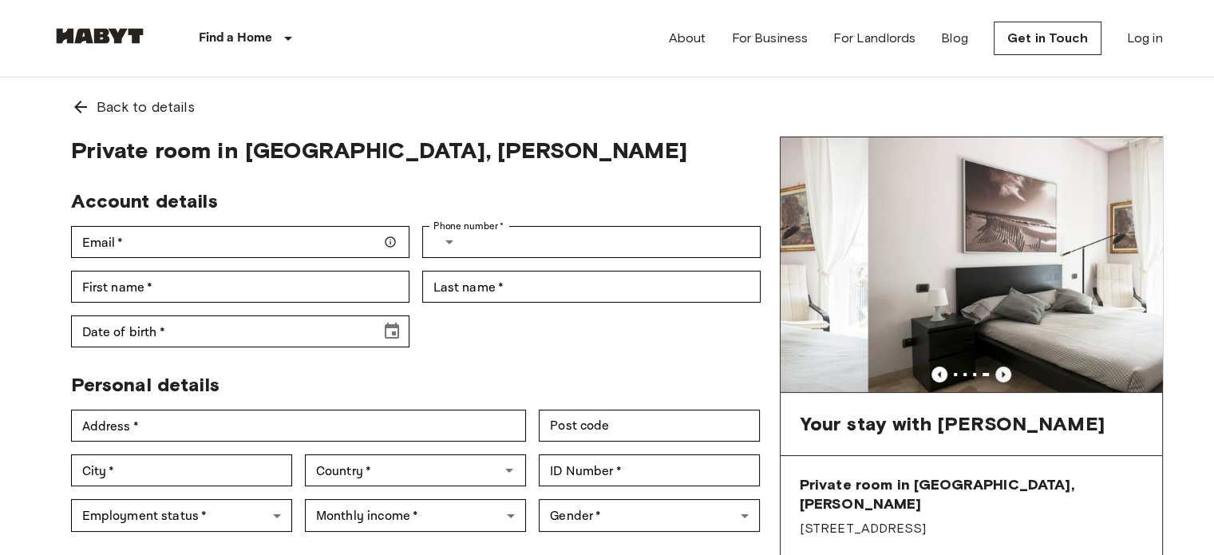
click at [1007, 373] on icon "Previous image" at bounding box center [1004, 374] width 16 height 16
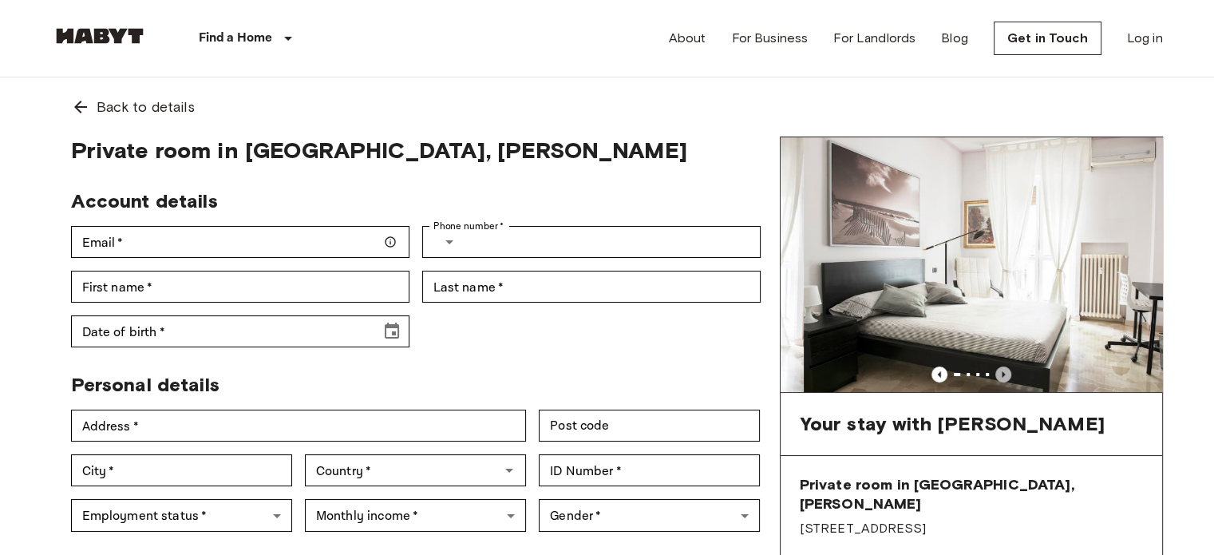
click at [1007, 373] on icon "Previous image" at bounding box center [1004, 374] width 16 height 16
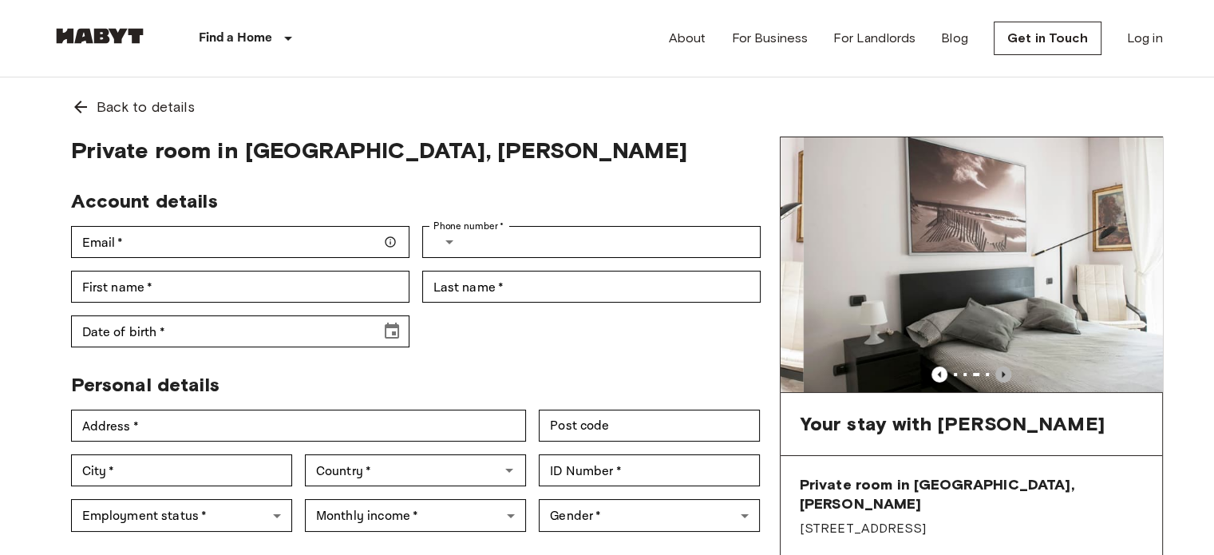
click at [1006, 370] on icon "Previous image" at bounding box center [1004, 374] width 16 height 16
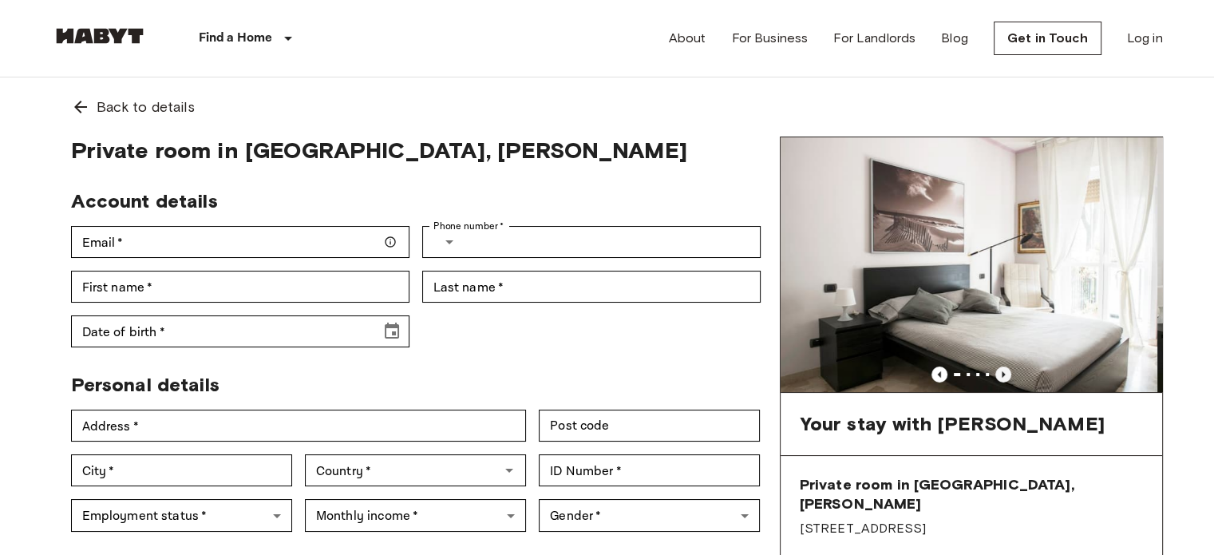
click at [1006, 370] on icon "Previous image" at bounding box center [1004, 374] width 16 height 16
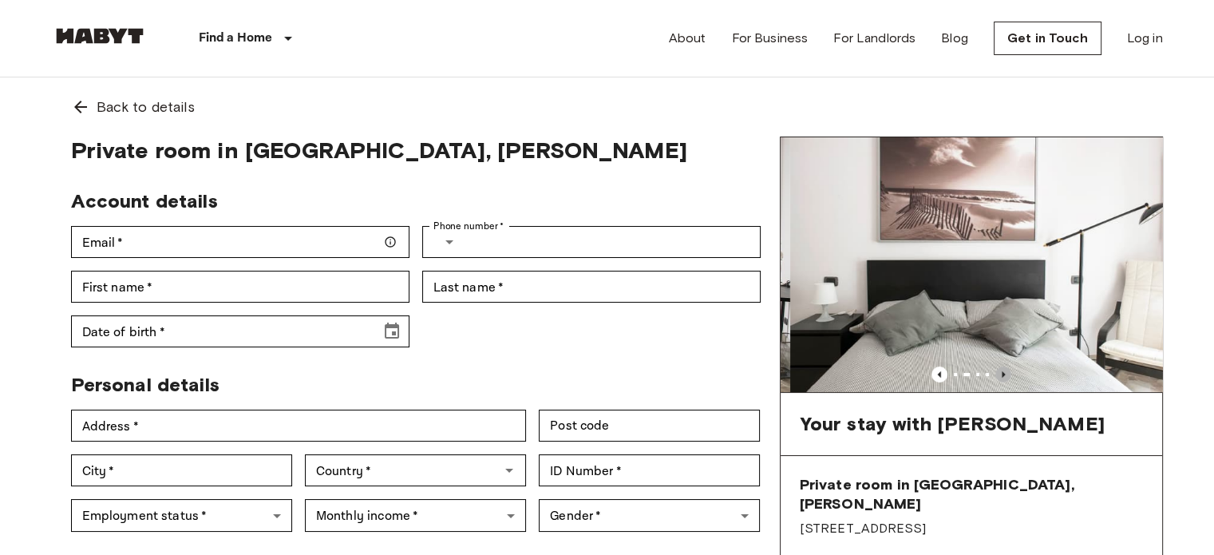
click at [1006, 370] on icon "Previous image" at bounding box center [1004, 374] width 16 height 16
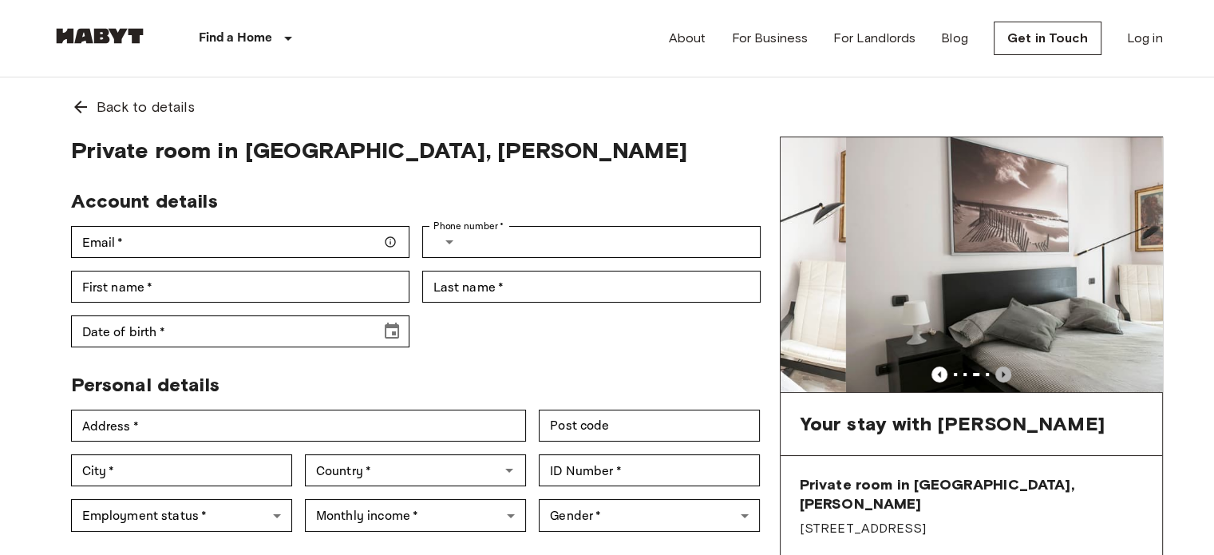
click at [1006, 370] on icon "Previous image" at bounding box center [1004, 374] width 16 height 16
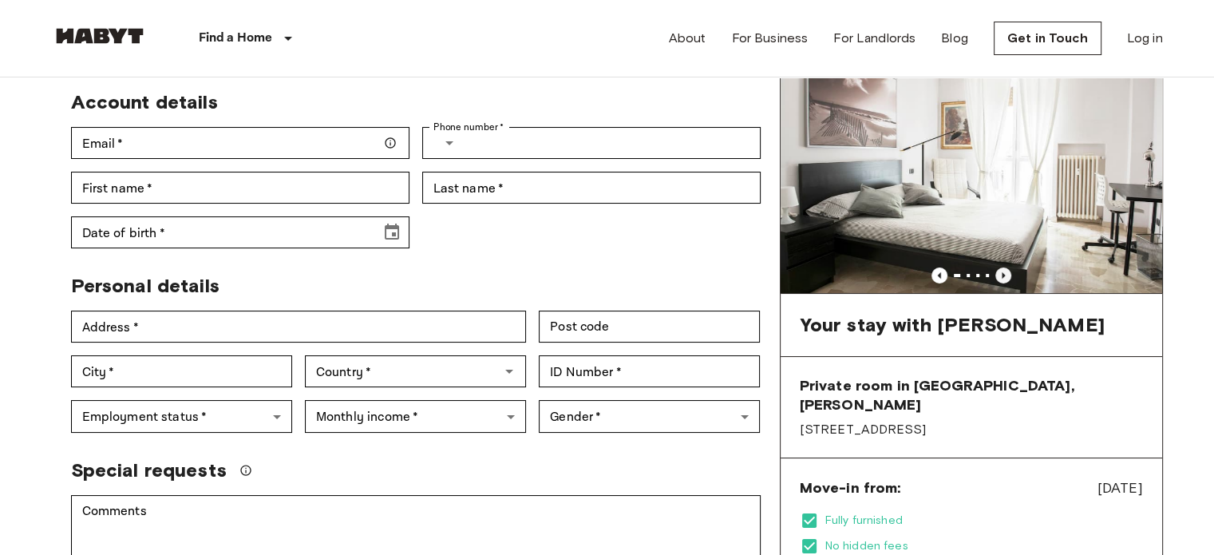
scroll to position [11, 0]
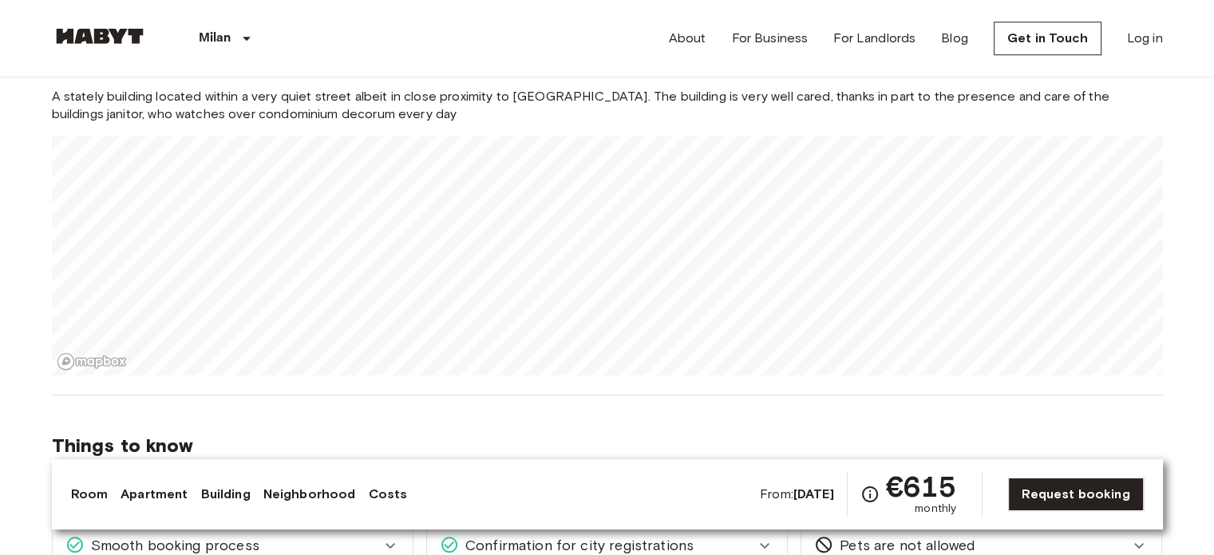
scroll to position [1424, 0]
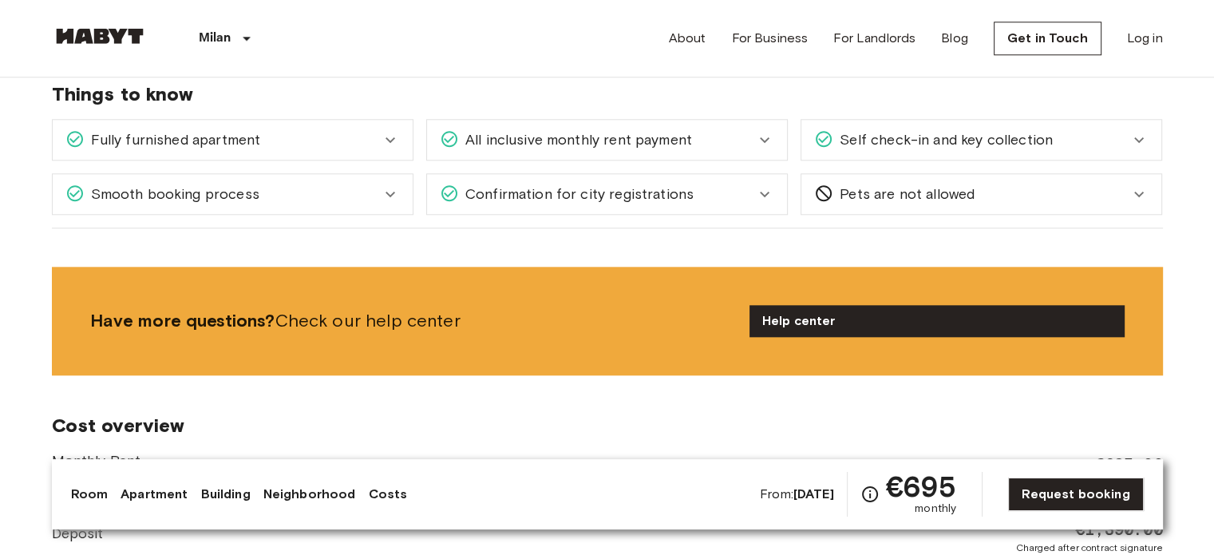
scroll to position [1658, 0]
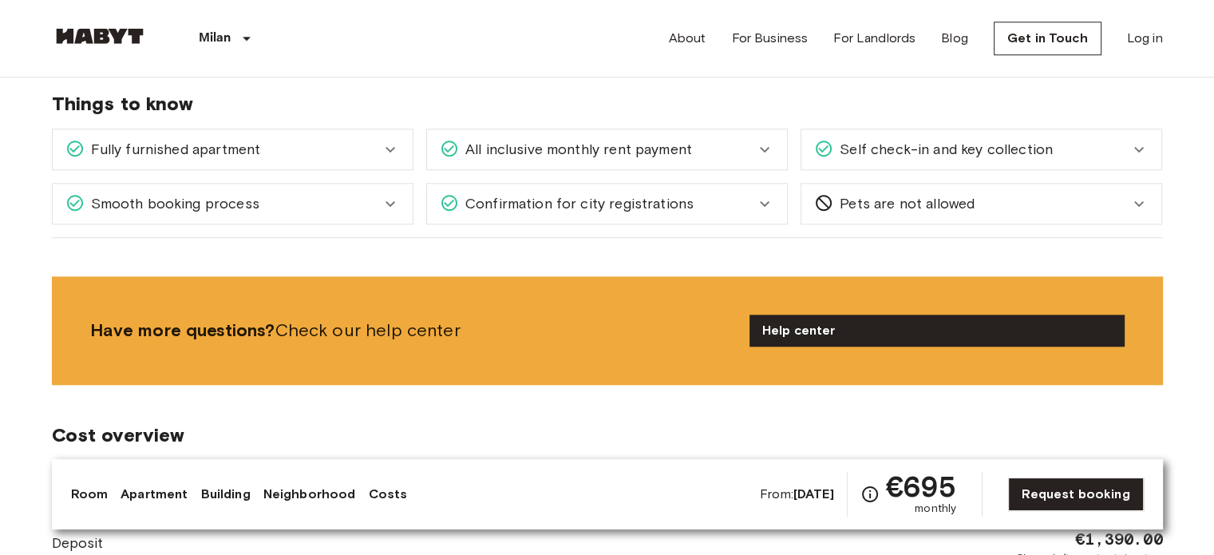
click at [759, 200] on icon at bounding box center [764, 203] width 19 height 19
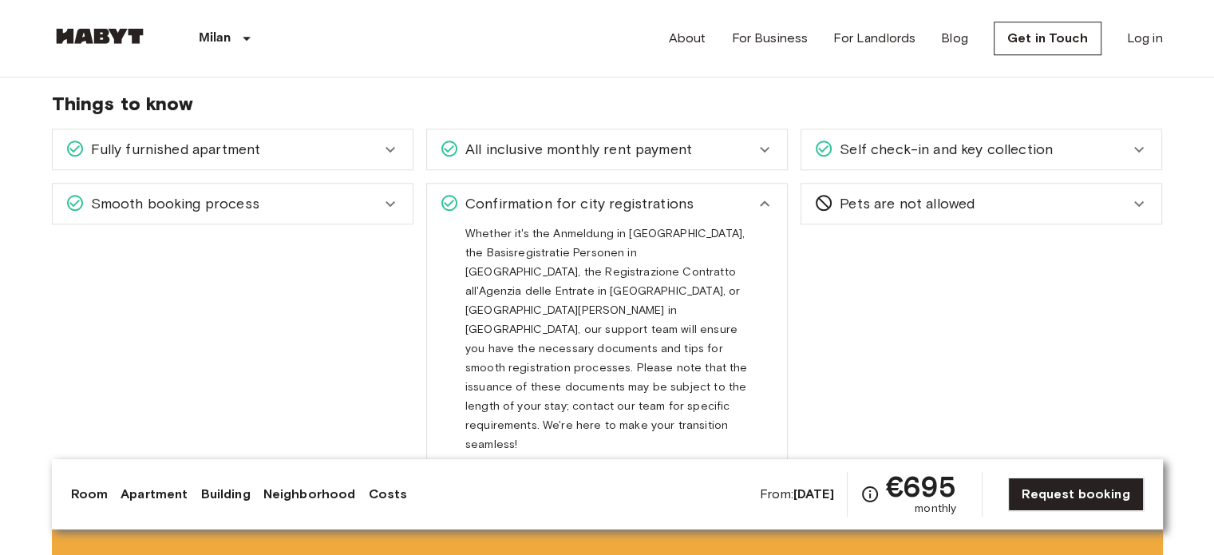
click at [759, 200] on icon at bounding box center [764, 203] width 19 height 19
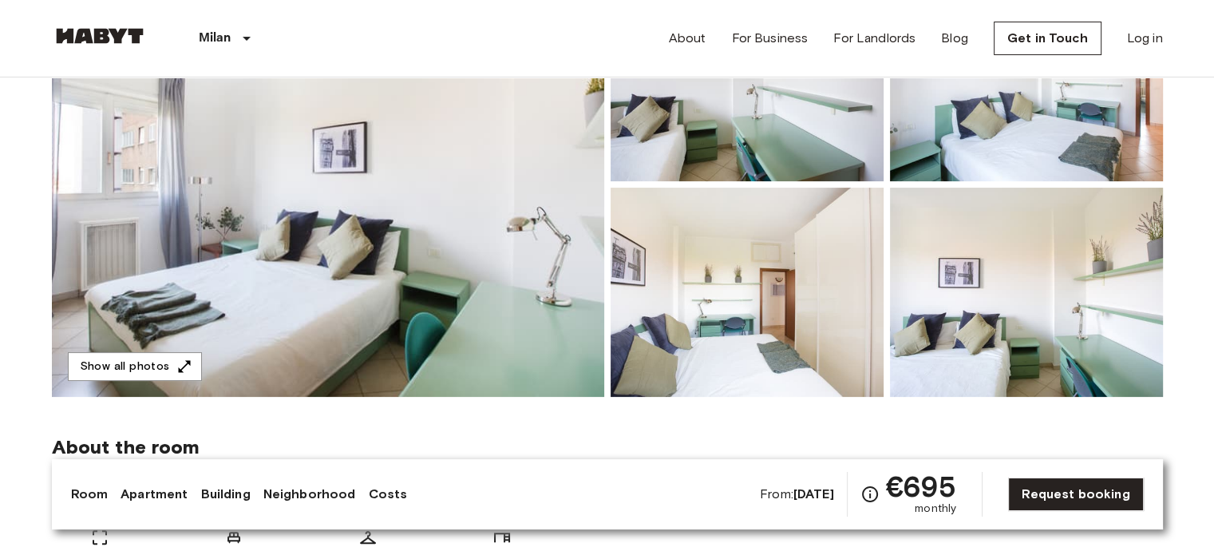
scroll to position [313, 0]
